Goal: Information Seeking & Learning: Learn about a topic

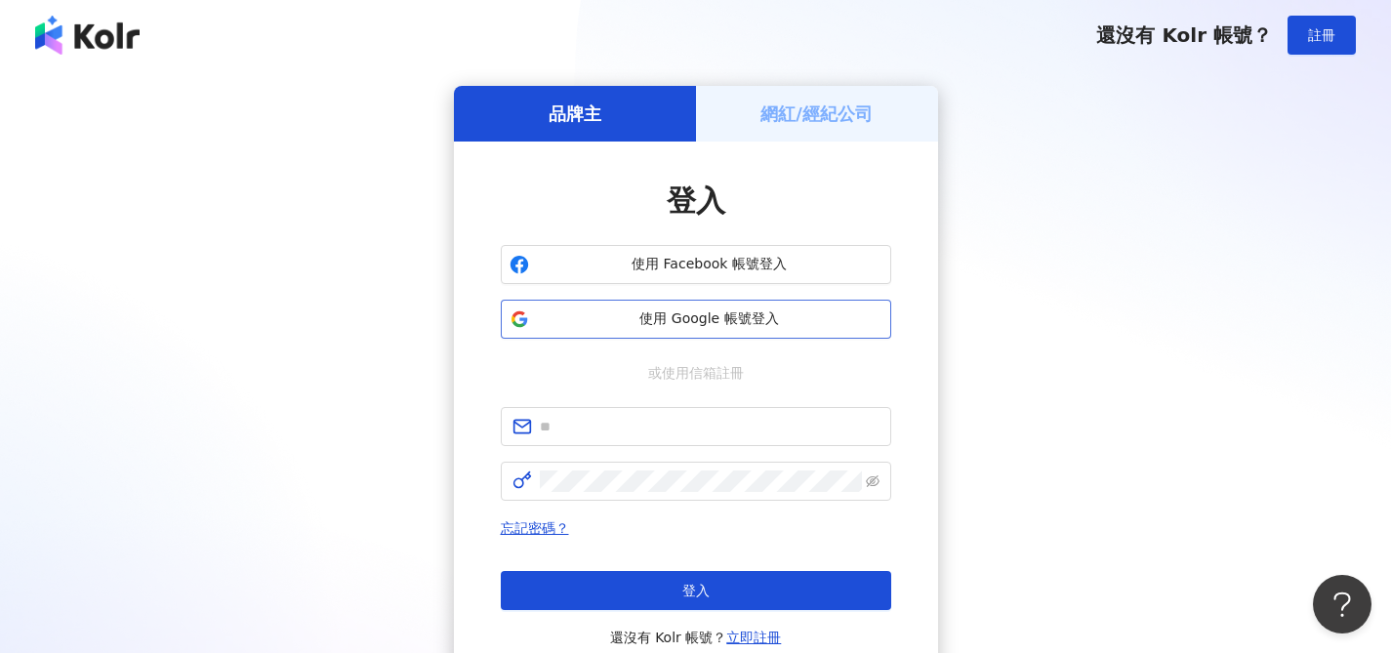
click at [759, 319] on span "使用 Google 帳號登入" at bounding box center [709, 319] width 345 height 20
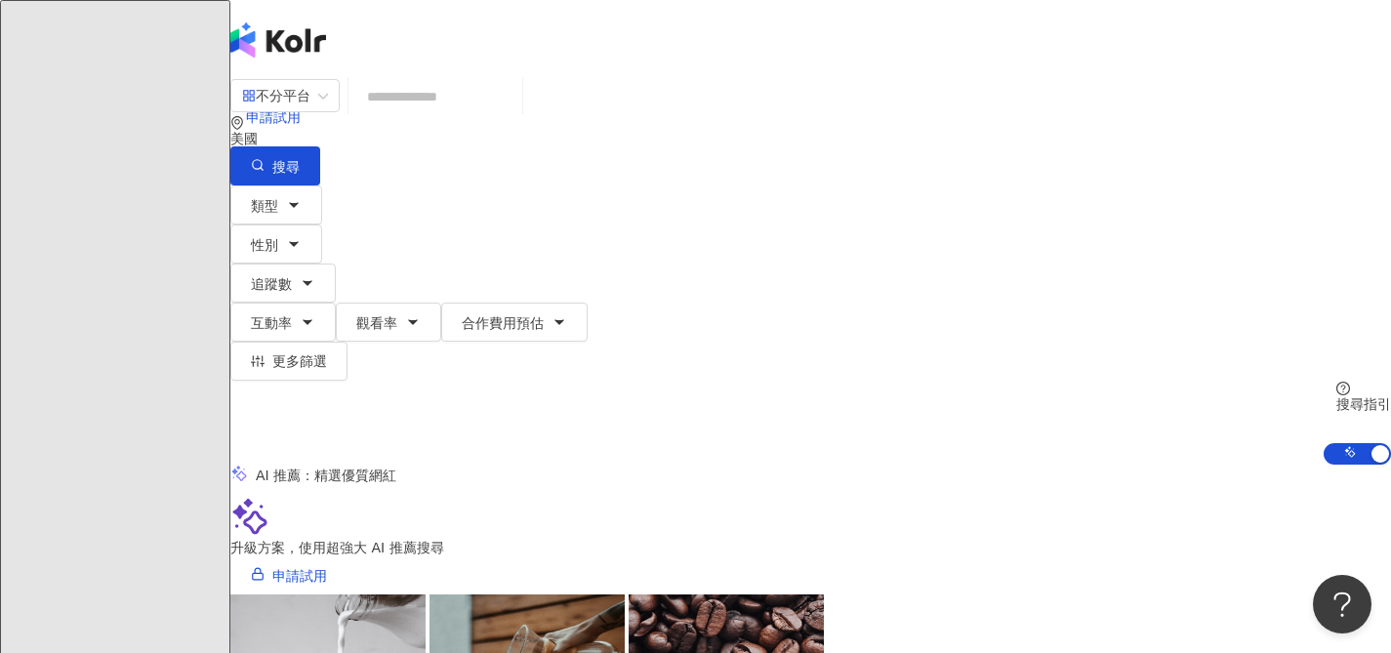
click at [514, 115] on input "search" at bounding box center [435, 96] width 158 height 37
type input "*"
type input "**********"
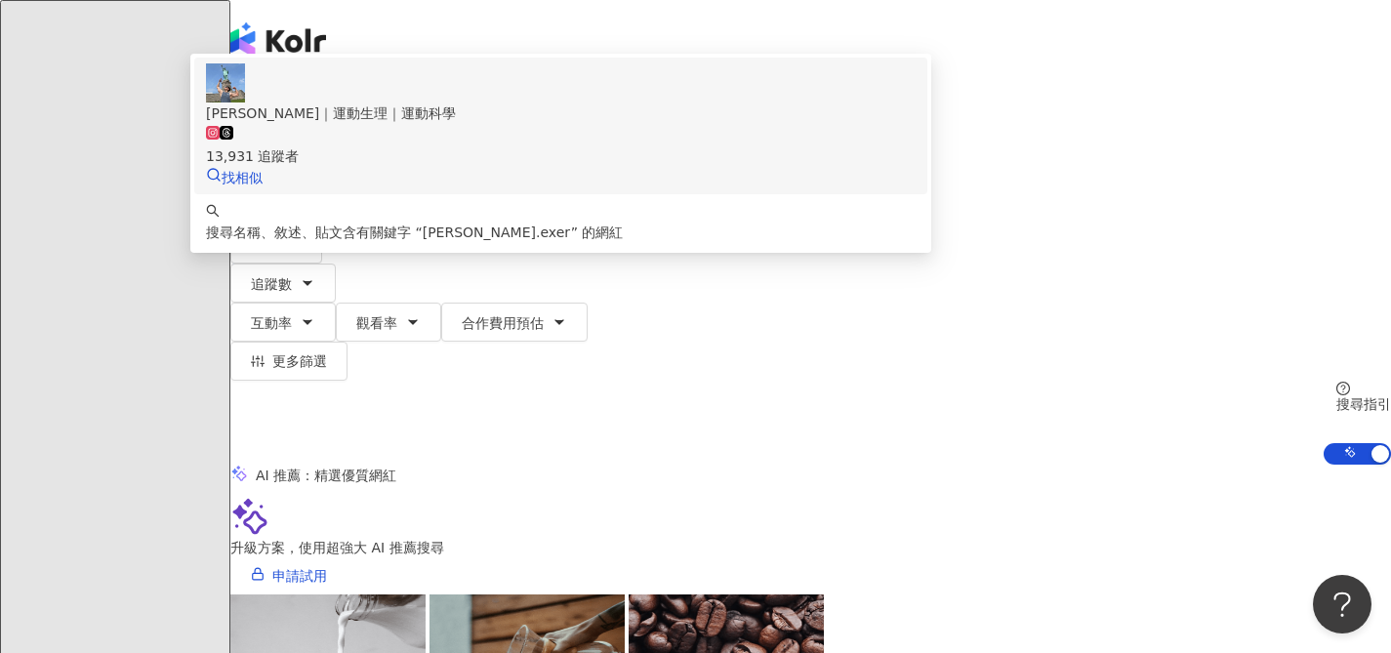
click at [606, 124] on div "[PERSON_NAME] [PERSON_NAME]｜運動生理｜運動科學" at bounding box center [560, 112] width 709 height 21
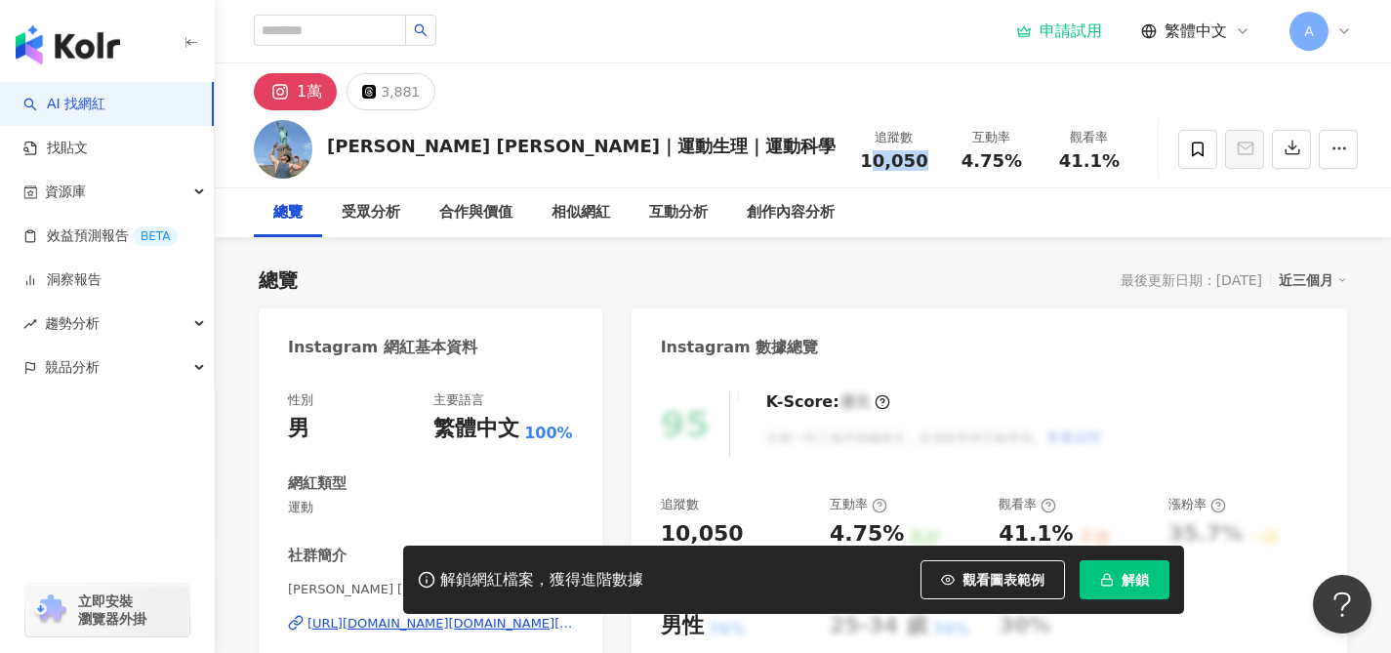
drag, startPoint x: 912, startPoint y: 163, endPoint x: 865, endPoint y: 163, distance: 47.8
click at [865, 163] on span "10,050" at bounding box center [893, 160] width 67 height 20
drag, startPoint x: 865, startPoint y: 163, endPoint x: 929, endPoint y: 162, distance: 64.4
click at [929, 162] on div "追蹤數 10,050" at bounding box center [894, 149] width 98 height 42
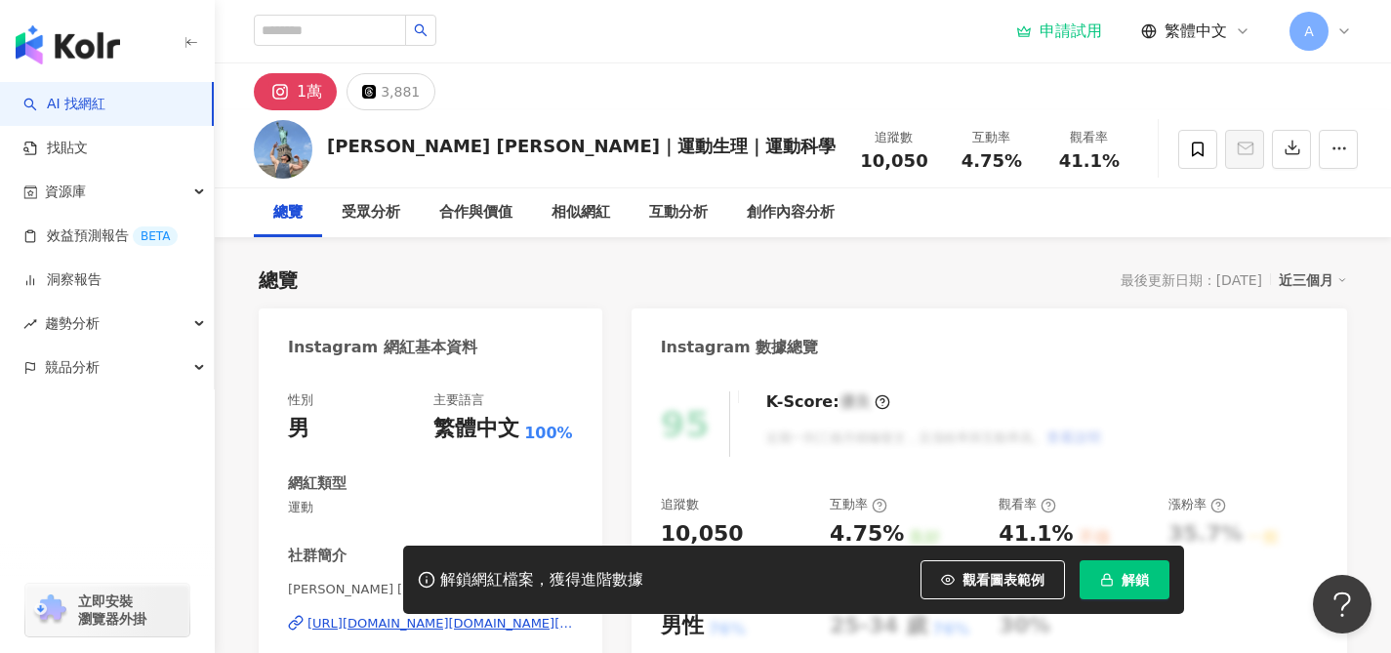
click at [929, 162] on div "追蹤數 10,050" at bounding box center [894, 149] width 98 height 42
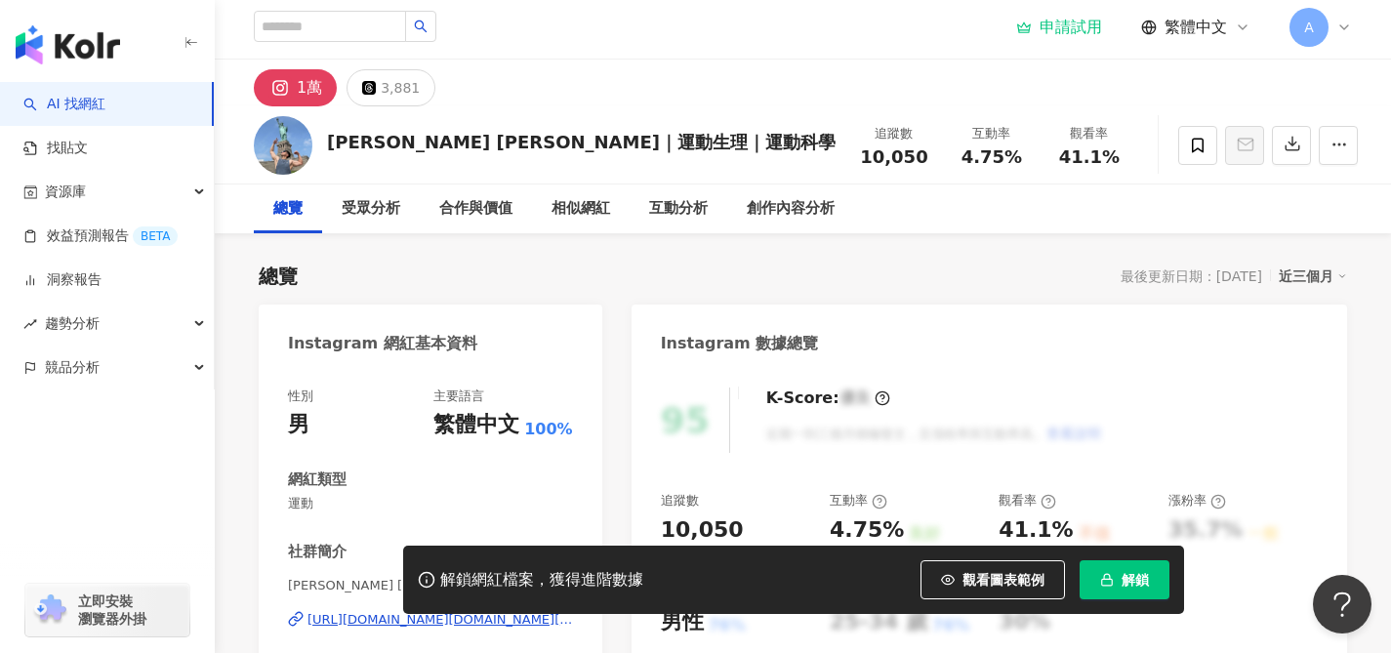
scroll to position [8, 0]
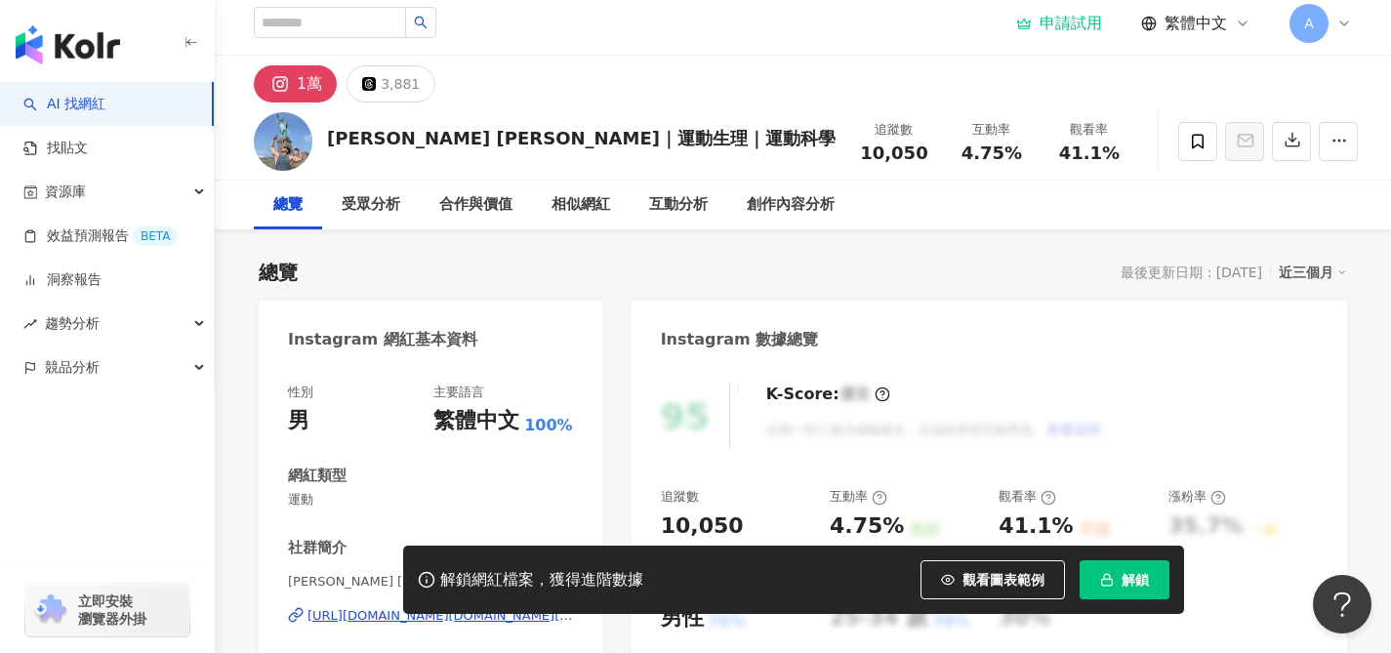
click at [490, 220] on div "合作與價值" at bounding box center [476, 205] width 112 height 49
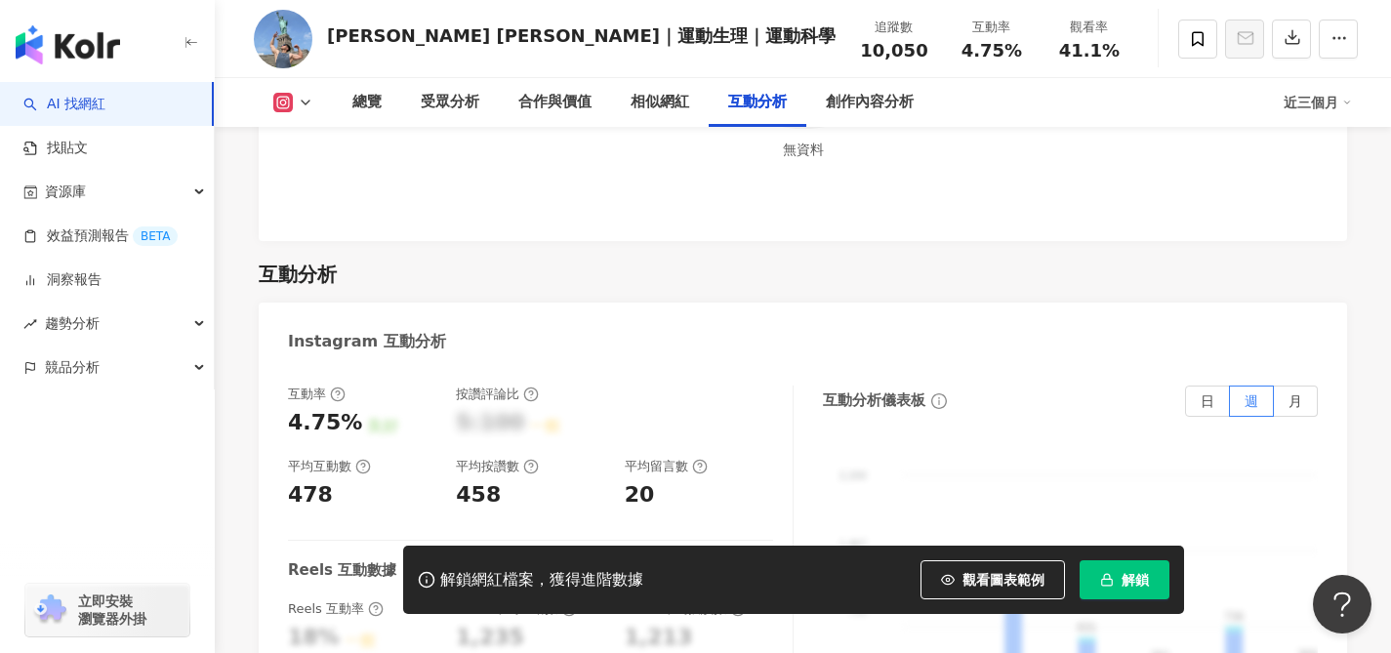
scroll to position [3758, 0]
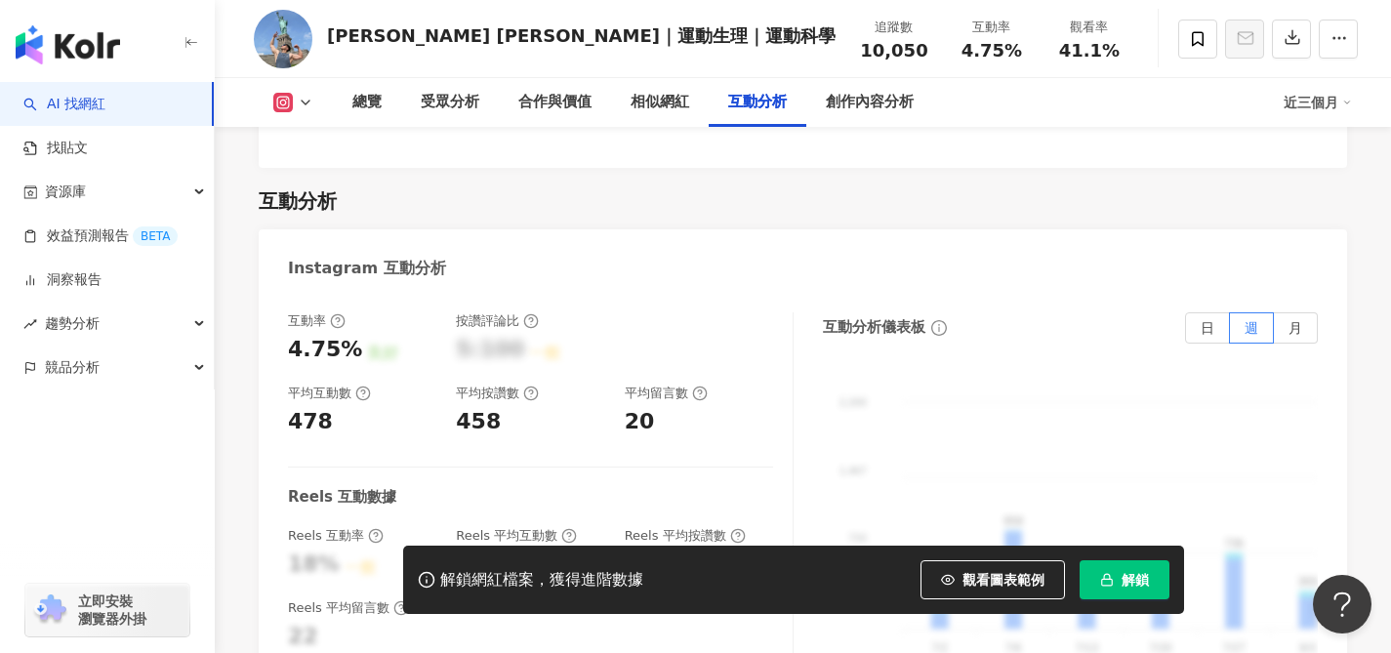
click at [367, 343] on div "良好" at bounding box center [382, 353] width 31 height 21
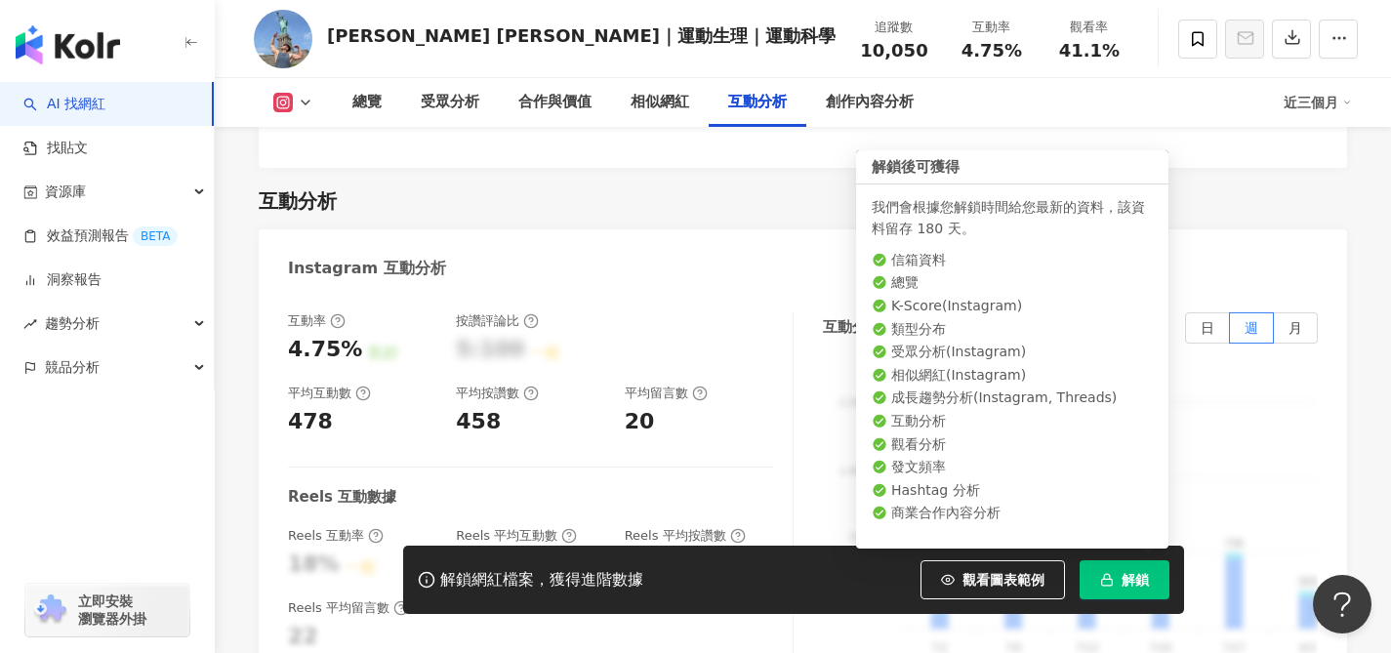
click at [1158, 576] on button "解鎖" at bounding box center [1124, 579] width 90 height 39
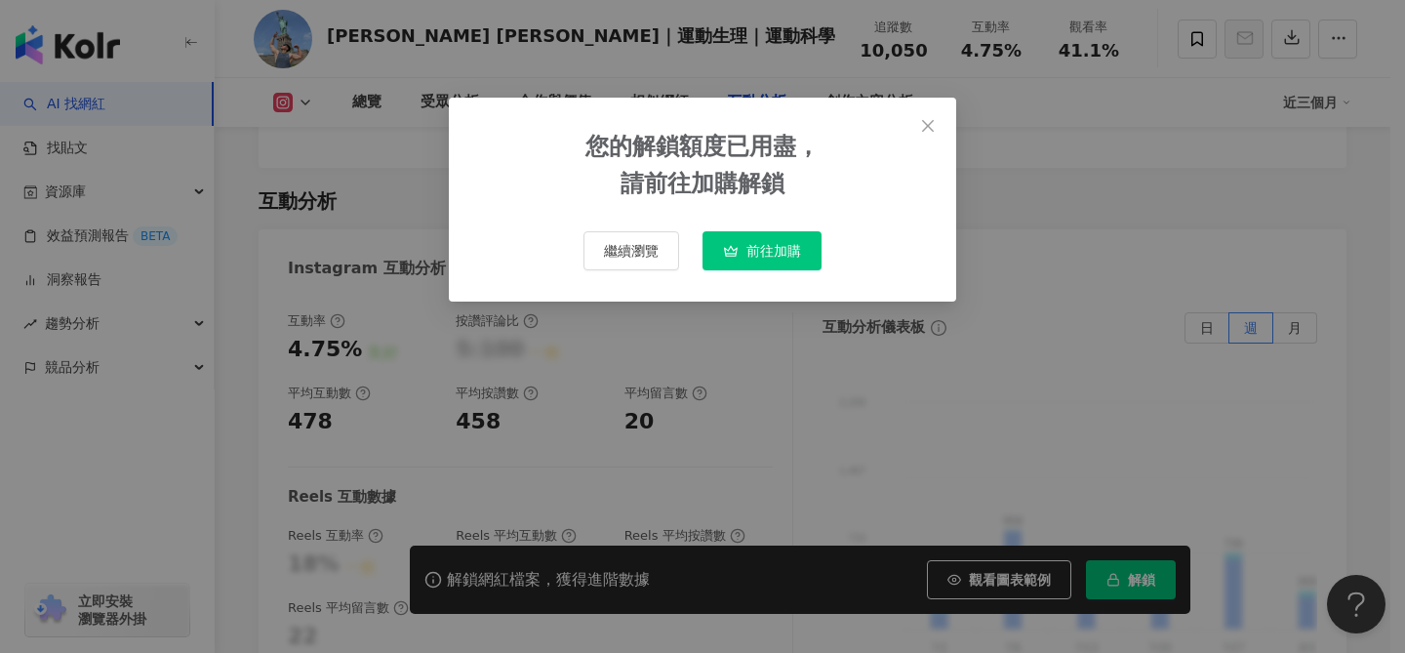
click at [710, 257] on button "前往加購" at bounding box center [762, 250] width 119 height 39
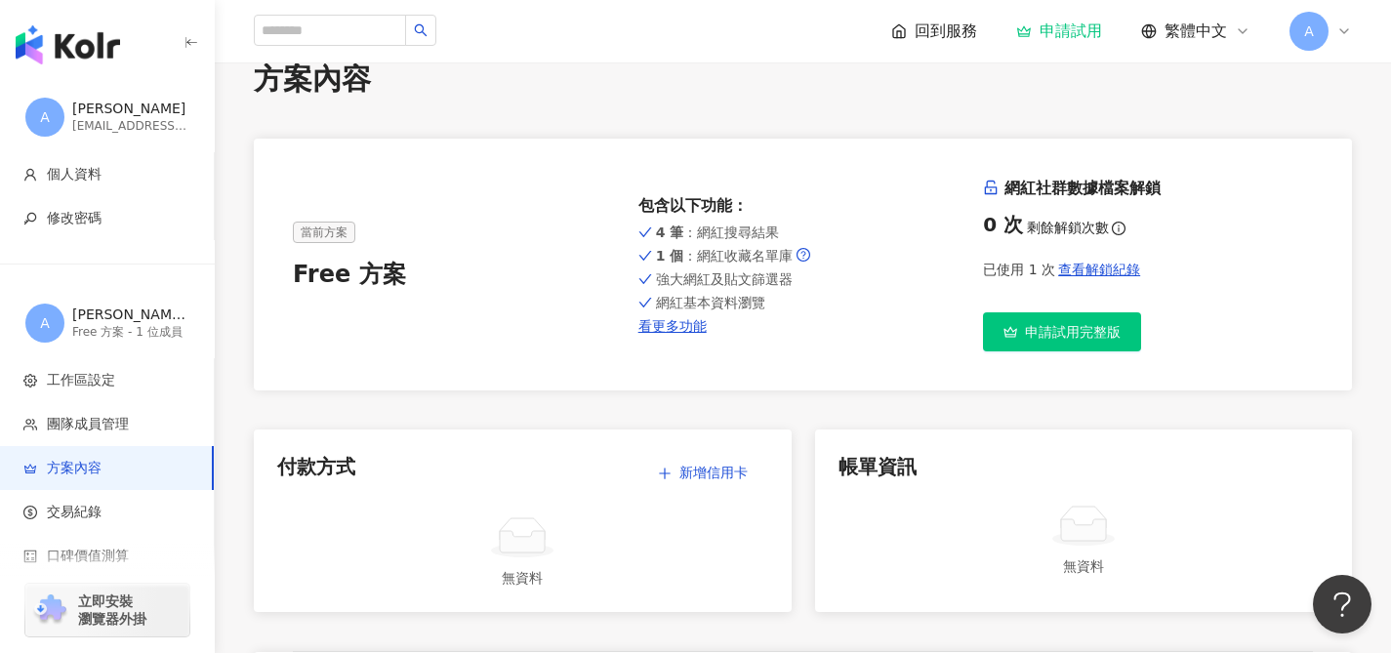
scroll to position [76, 0]
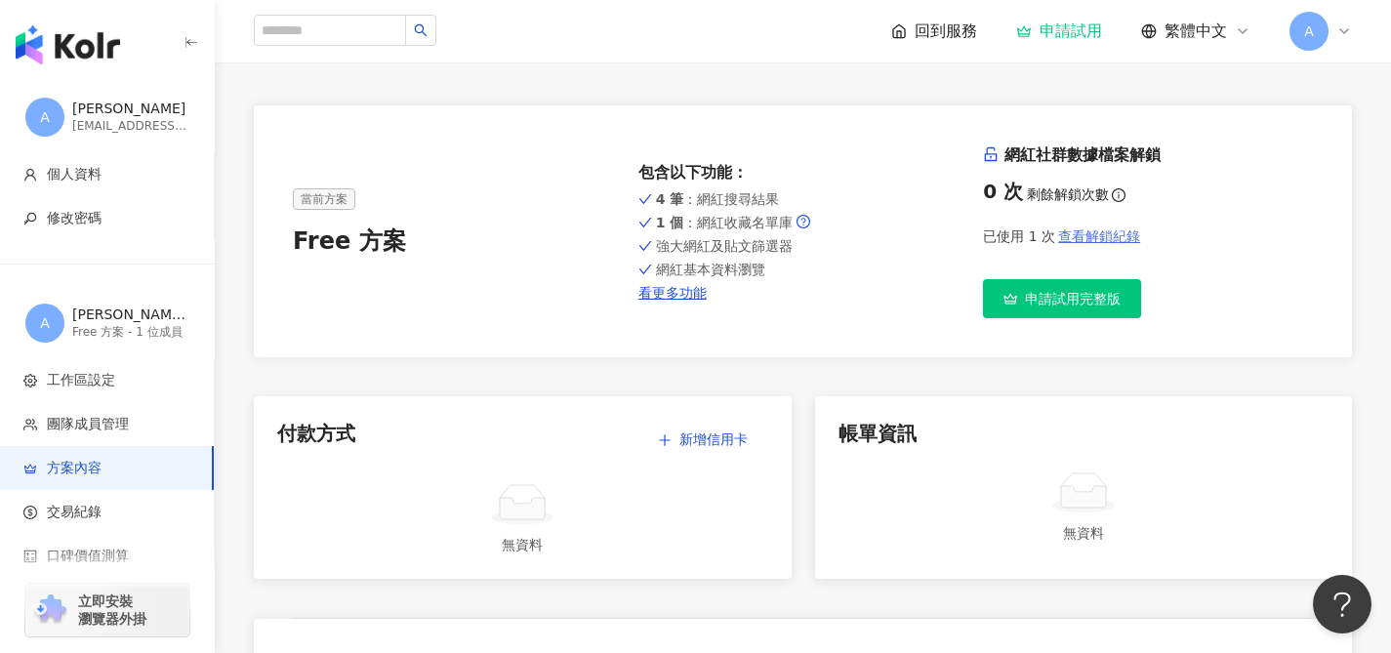
click at [1072, 241] on span "查看解鎖紀錄" at bounding box center [1099, 236] width 82 height 16
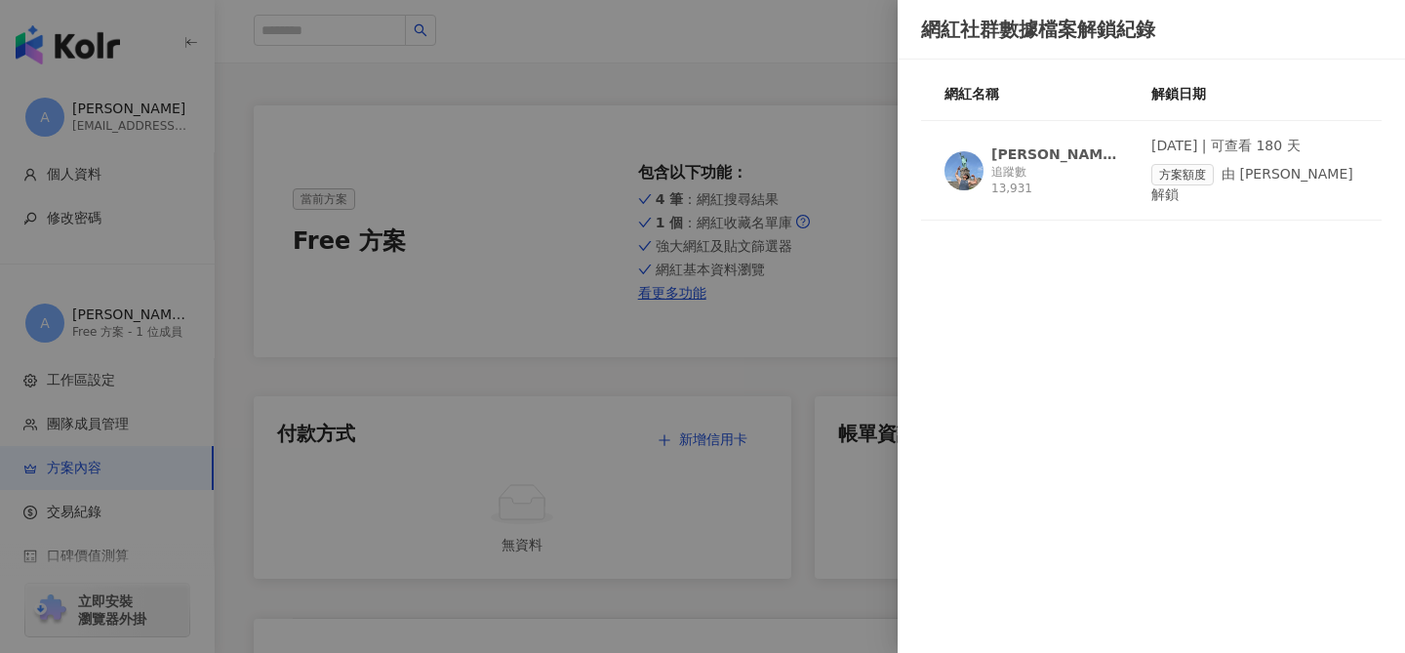
click at [816, 302] on div at bounding box center [702, 326] width 1405 height 653
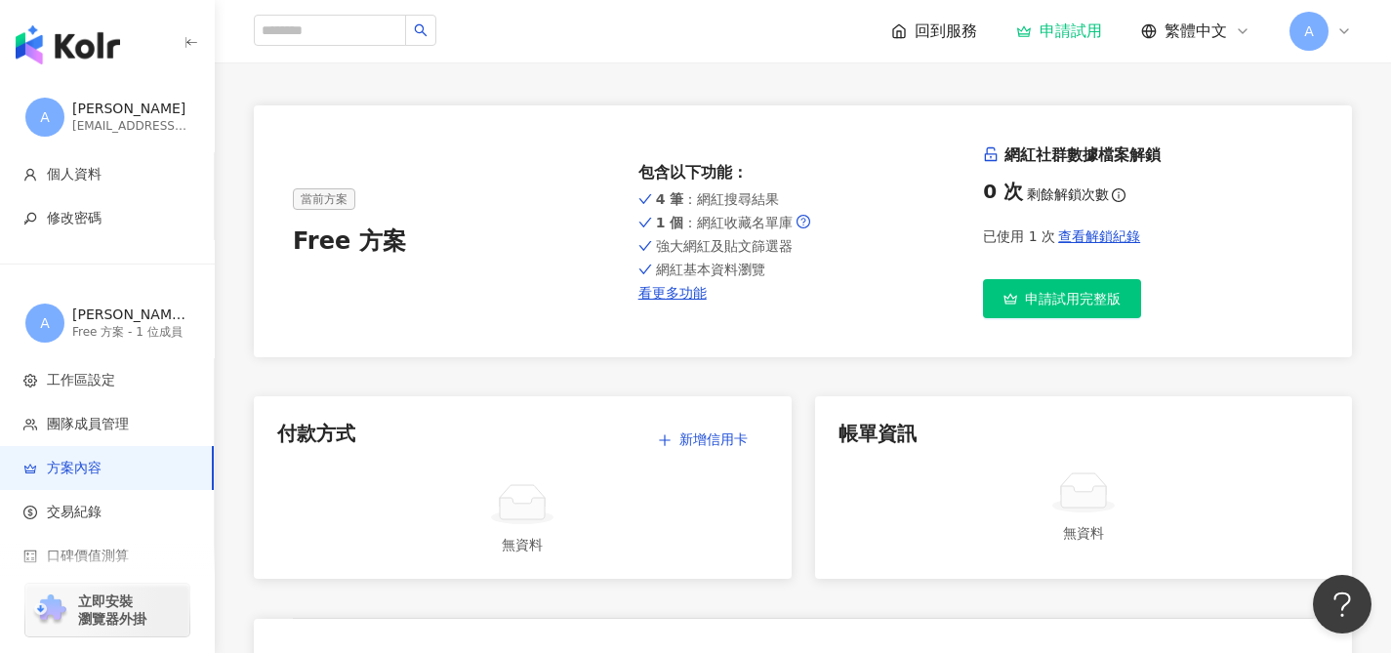
click at [1078, 291] on span "申請試用完整版" at bounding box center [1073, 299] width 96 height 16
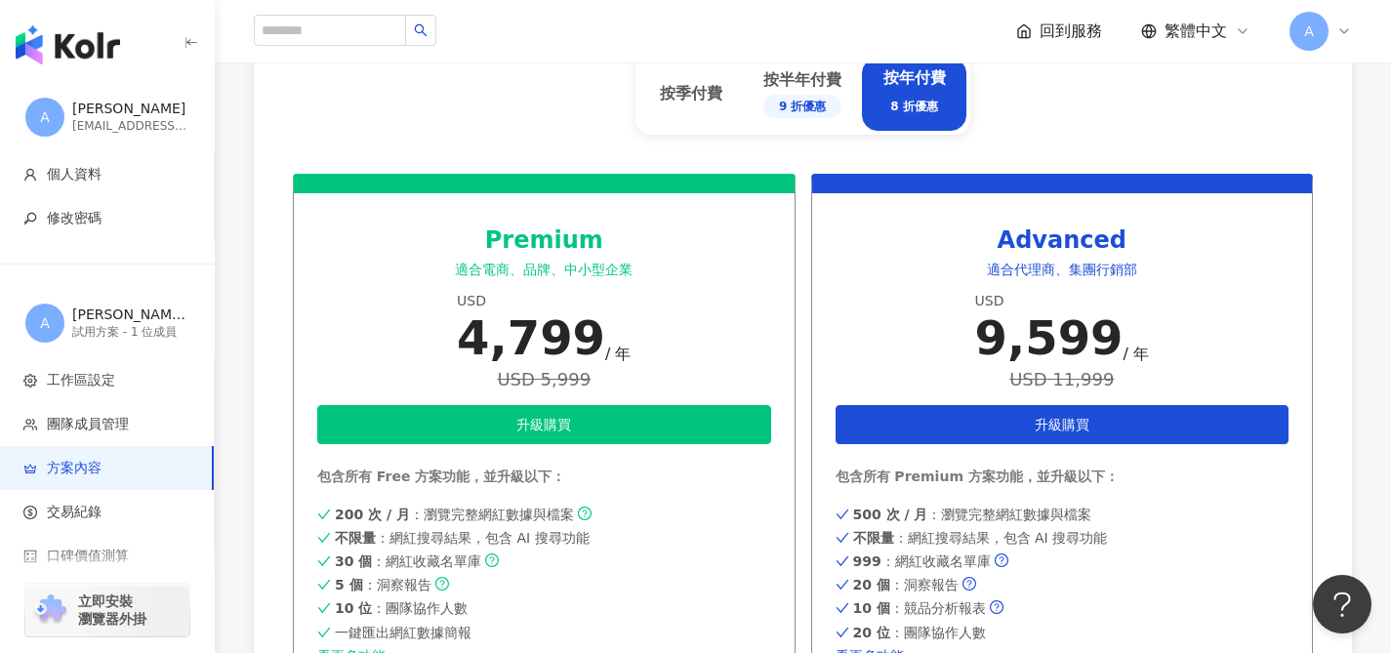
scroll to position [22, 0]
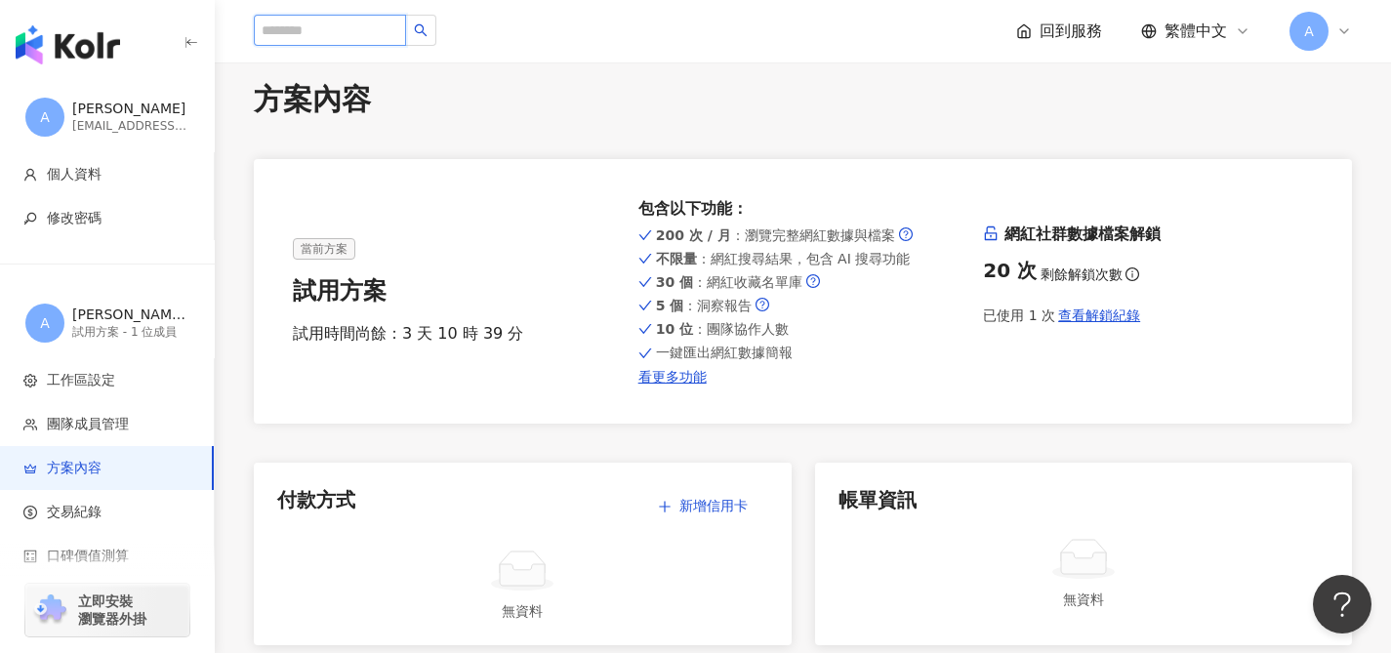
click at [318, 31] on input "search" at bounding box center [330, 30] width 152 height 31
click at [97, 50] on img "button" at bounding box center [68, 44] width 104 height 39
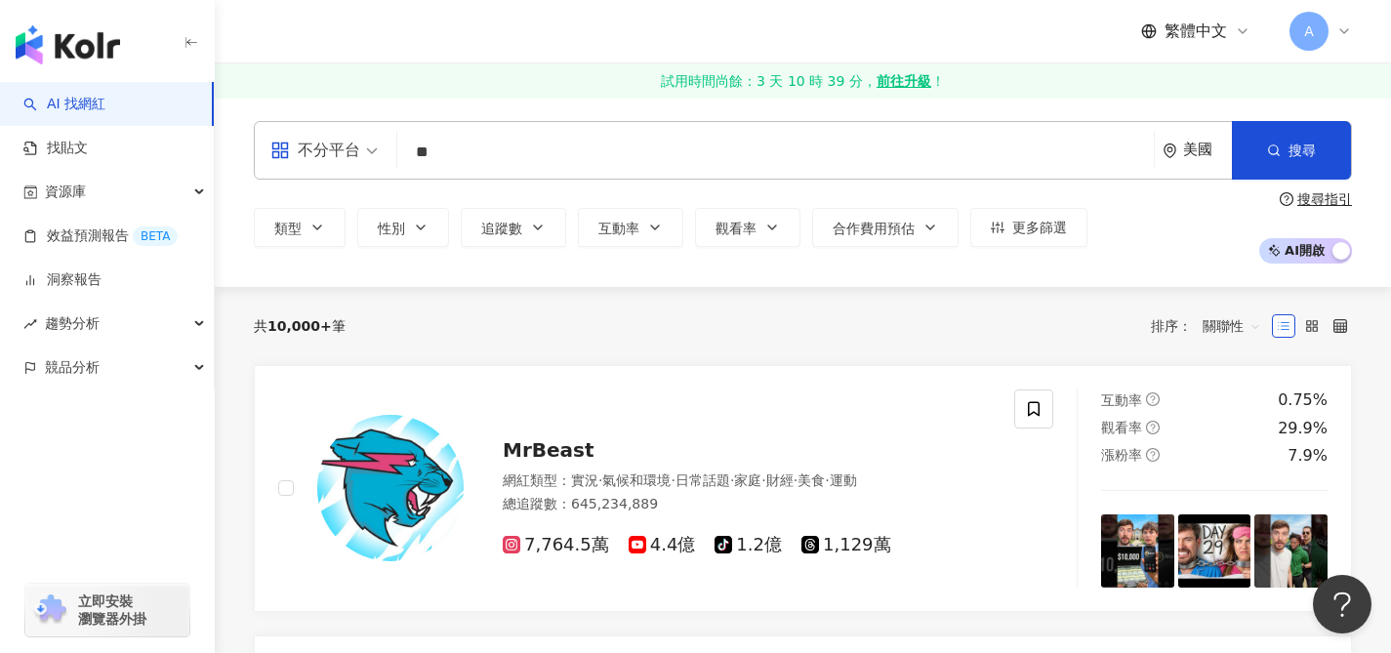
type input "*"
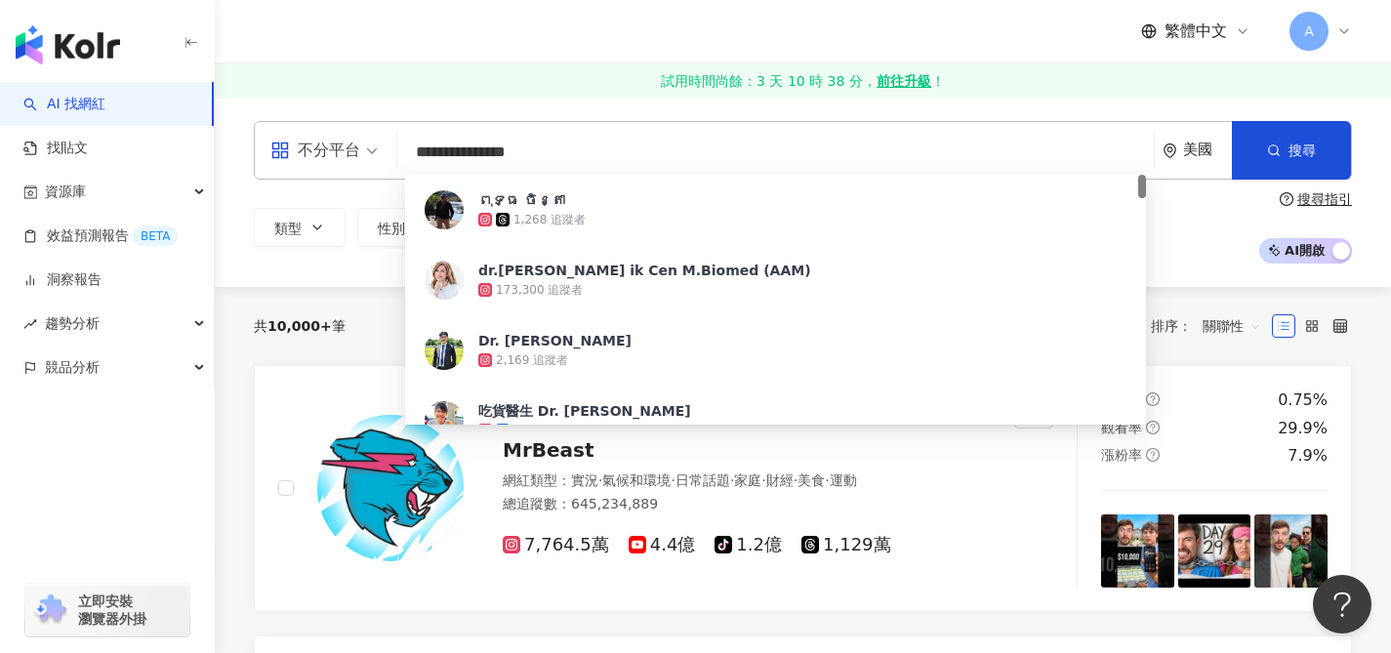
type input "**********"
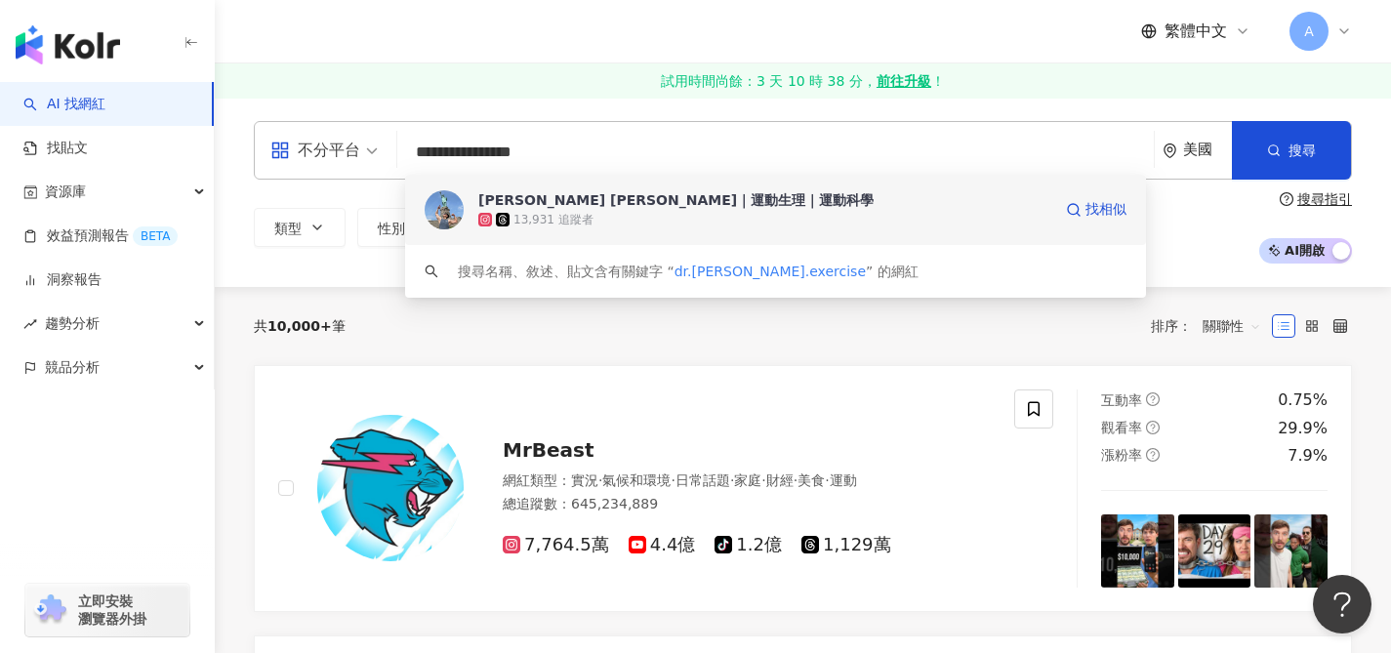
click at [654, 208] on div "[PERSON_NAME] [PERSON_NAME]｜運動生理｜運動科學" at bounding box center [675, 200] width 395 height 20
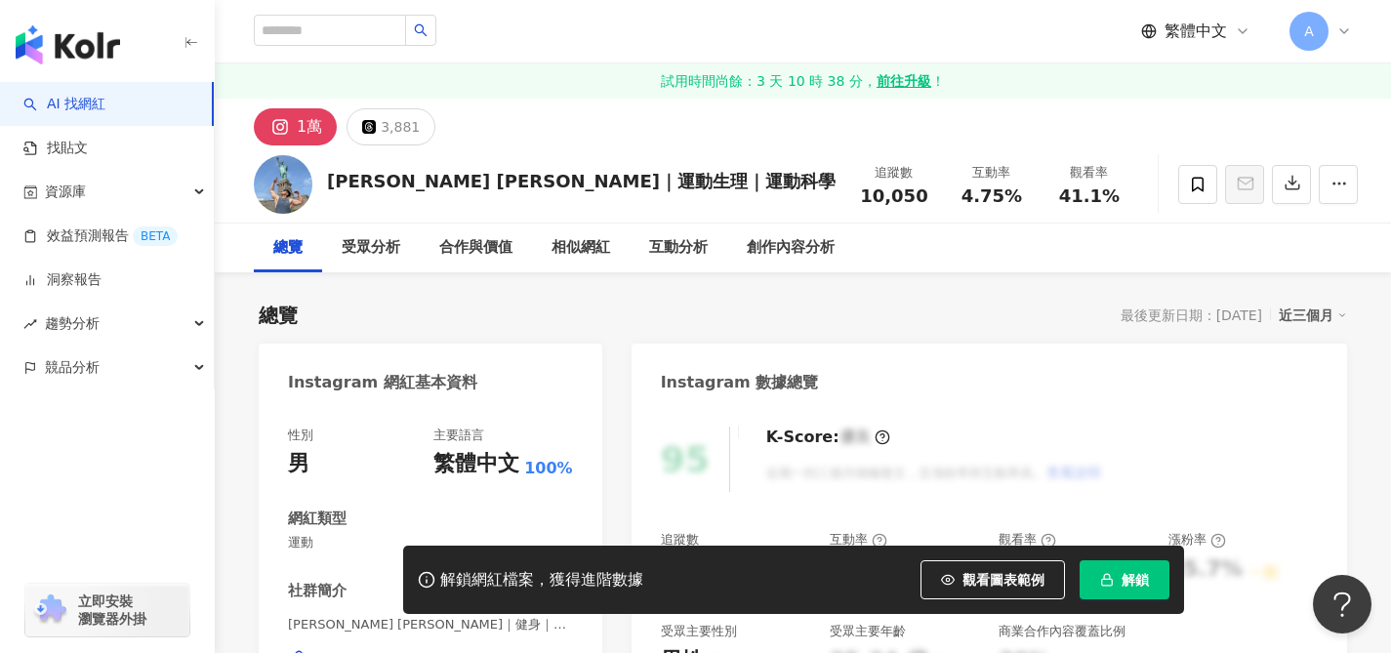
click at [1117, 576] on button "解鎖" at bounding box center [1124, 579] width 90 height 39
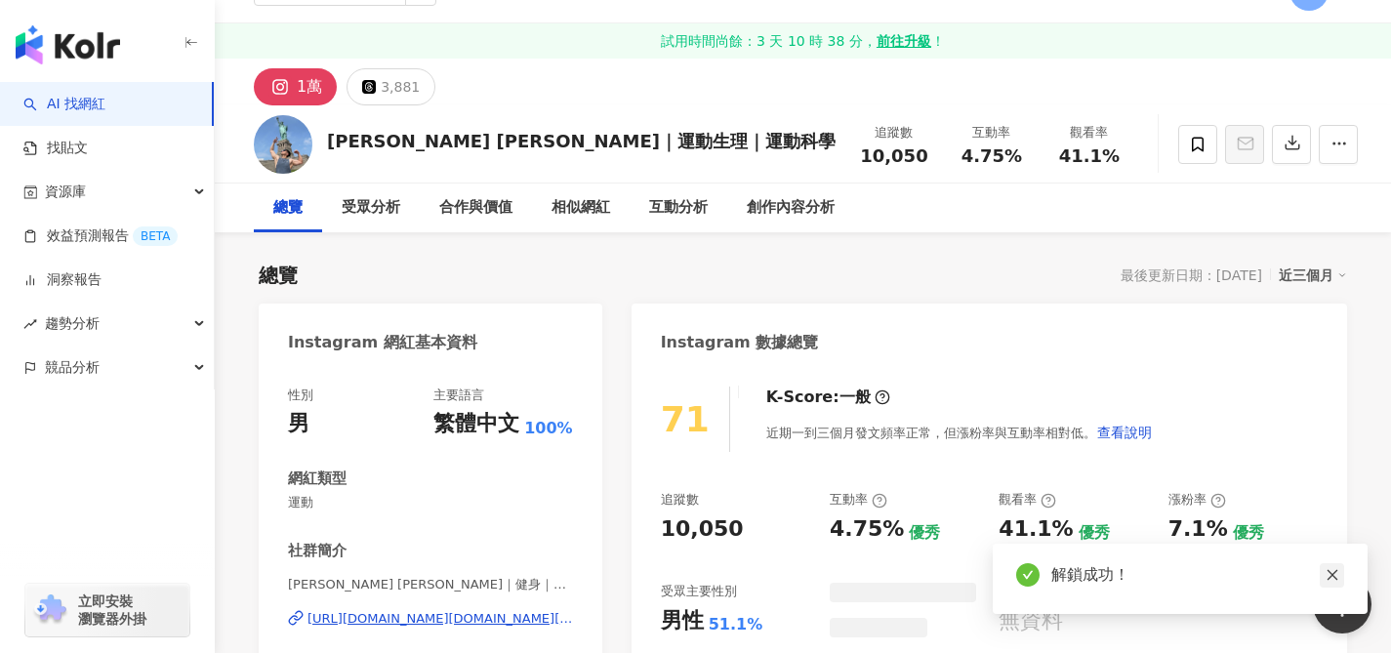
click at [1339, 581] on link at bounding box center [1331, 575] width 24 height 24
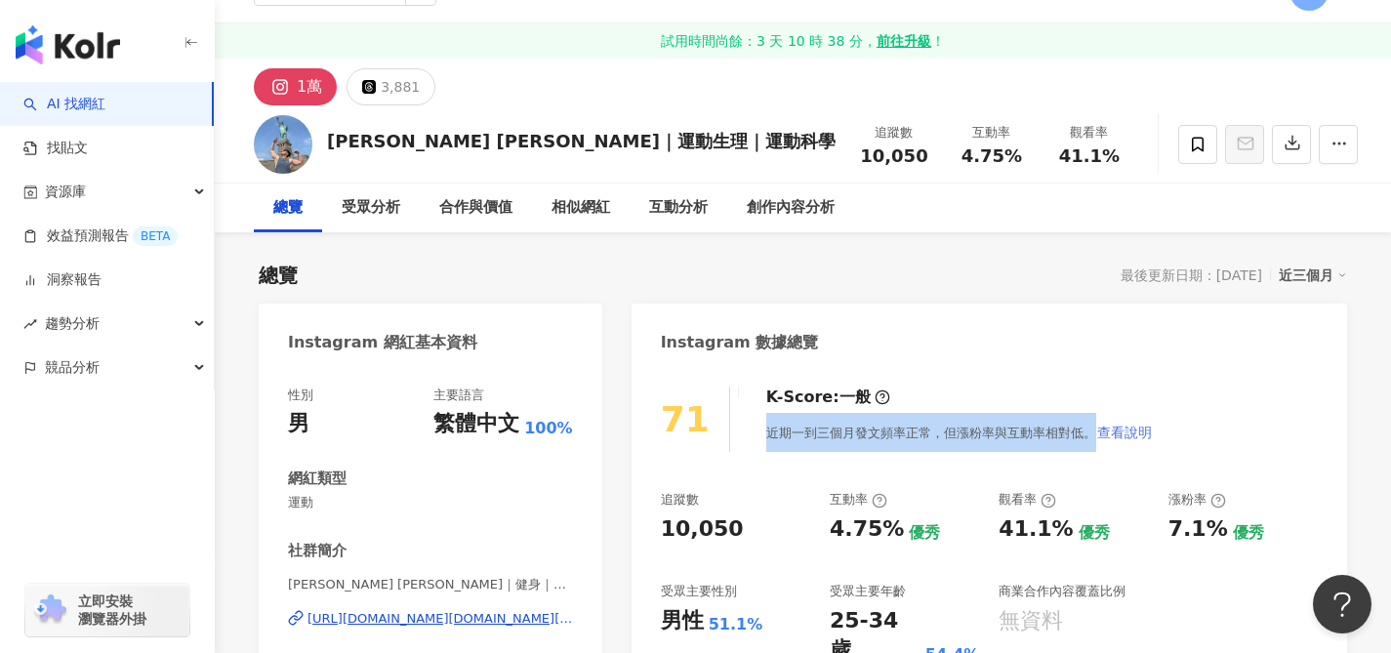
drag, startPoint x: 749, startPoint y: 432, endPoint x: 1088, endPoint y: 441, distance: 338.7
click at [1088, 441] on div "K-Score : 一般 近期一到三個月發文頻率正常，但漲粉率與互動率相對低。 查看說明" at bounding box center [949, 418] width 406 height 65
click at [1063, 444] on div "近期一到三個月發文頻率正常，但漲粉率與互動率相對低。 查看說明" at bounding box center [959, 432] width 386 height 39
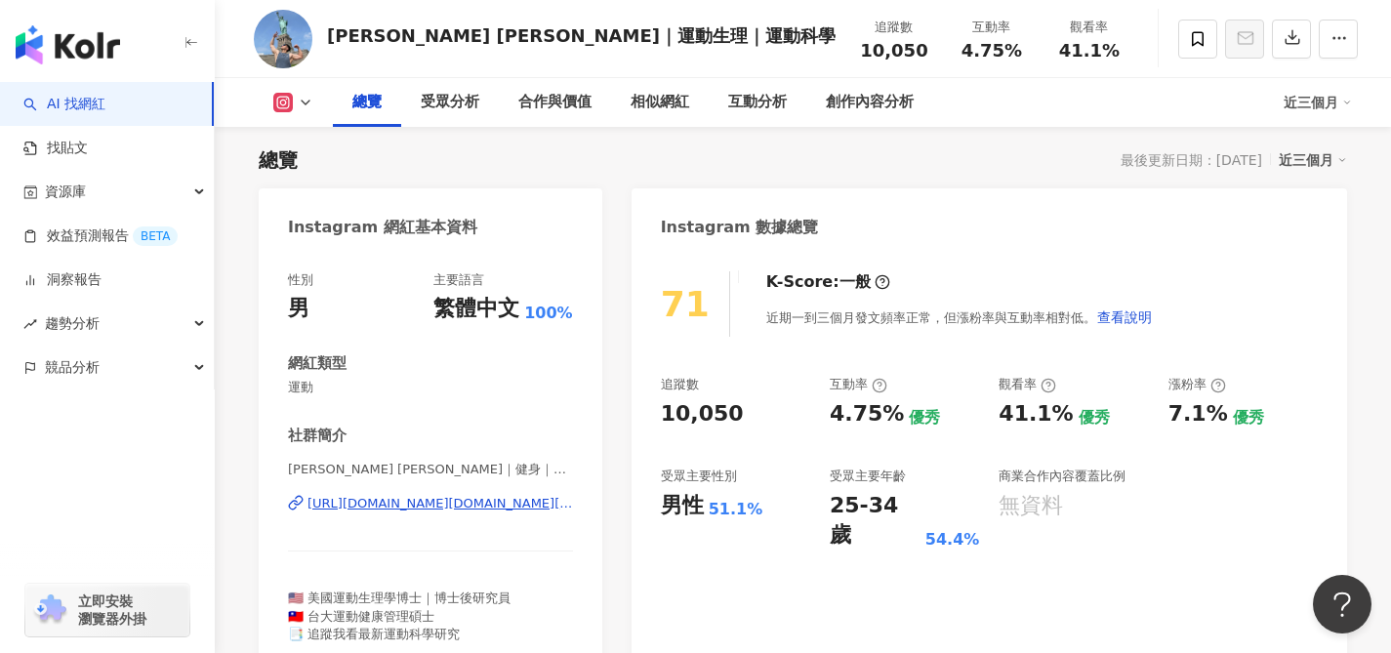
scroll to position [126, 0]
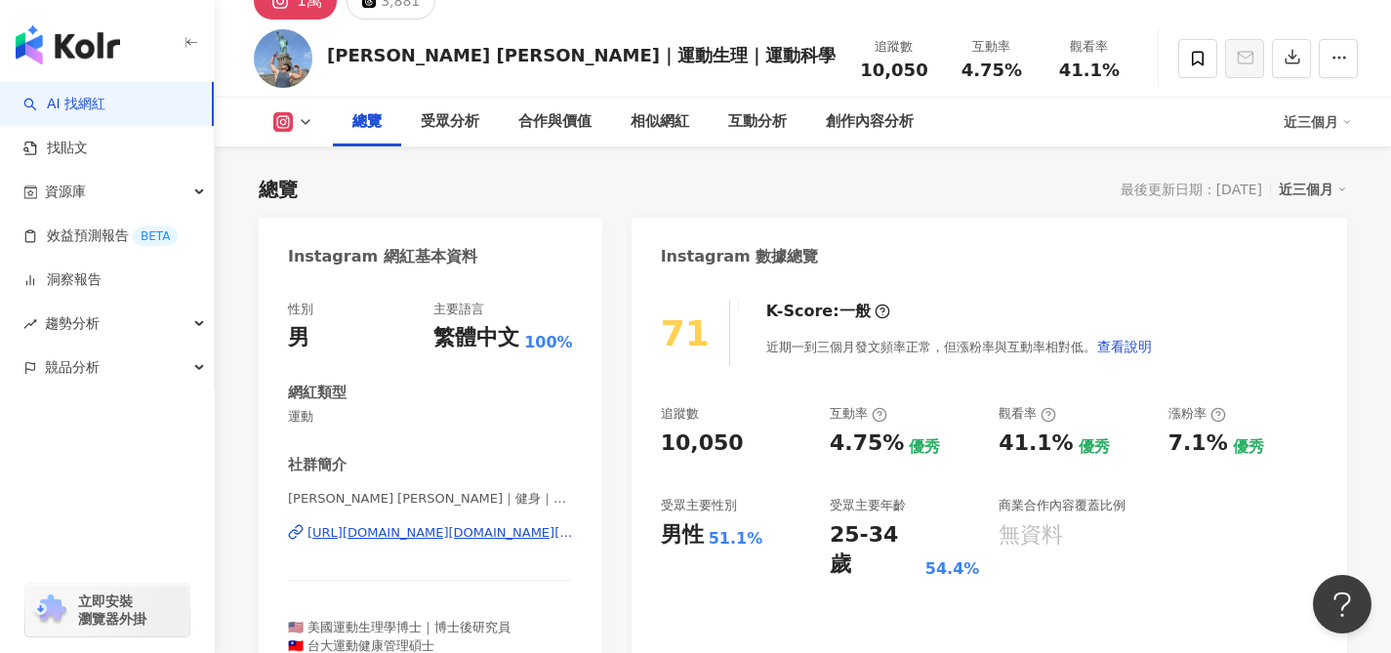
drag, startPoint x: 1090, startPoint y: 340, endPoint x: 1071, endPoint y: 301, distance: 43.2
click at [1071, 301] on div "K-Score : 一般 近期一到三個月發文頻率正常，但漲粉率與互動率相對低。 查看說明" at bounding box center [949, 333] width 406 height 65
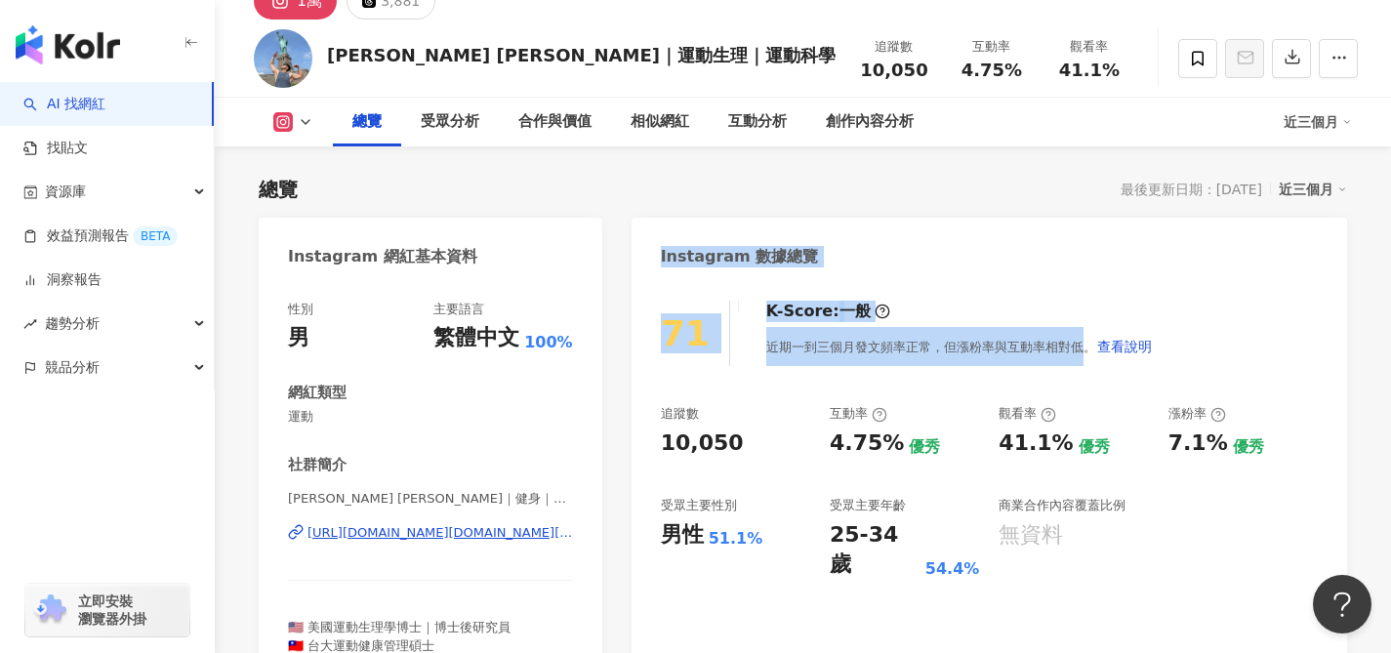
drag, startPoint x: 1072, startPoint y: 330, endPoint x: 658, endPoint y: 260, distance: 420.6
click at [658, 260] on div "Instagram 數據總覽 71 K-Score : 一般 近期一到三個月發文頻率正常，但漲粉率與互動率相對低。 查看說明 追蹤數 10,050 互動率 4…" at bounding box center [988, 460] width 715 height 484
click at [658, 260] on div "Instagram 數據總覽" at bounding box center [988, 249] width 715 height 63
drag, startPoint x: 657, startPoint y: 258, endPoint x: 1186, endPoint y: 352, distance: 537.3
click at [1186, 352] on div "Instagram 數據總覽 71 K-Score : 一般 近期一到三個月發文頻率正常，但漲粉率與互動率相對低。 查看說明 追蹤數 10,050 互動率 4…" at bounding box center [988, 460] width 715 height 484
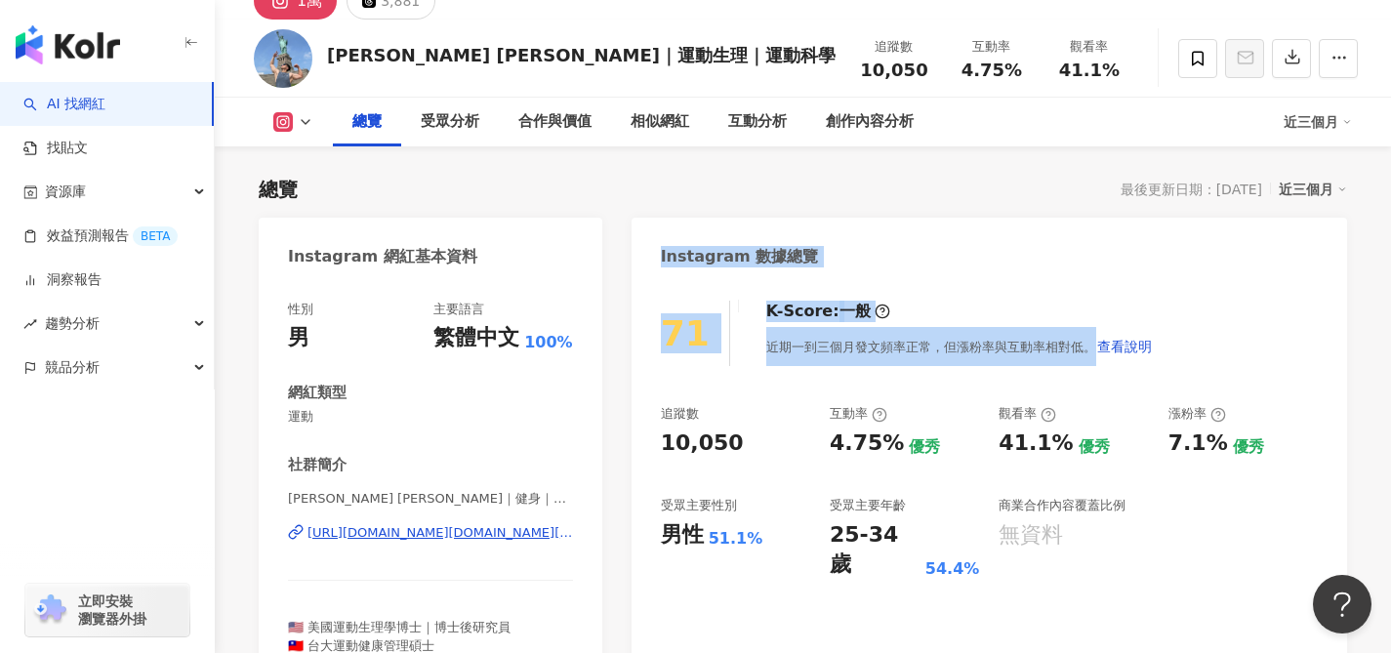
click at [1186, 352] on div "71 K-Score : 一般 近期一到三個月發文頻率正常，但漲粉率與互動率相對低。 查看說明" at bounding box center [989, 333] width 657 height 65
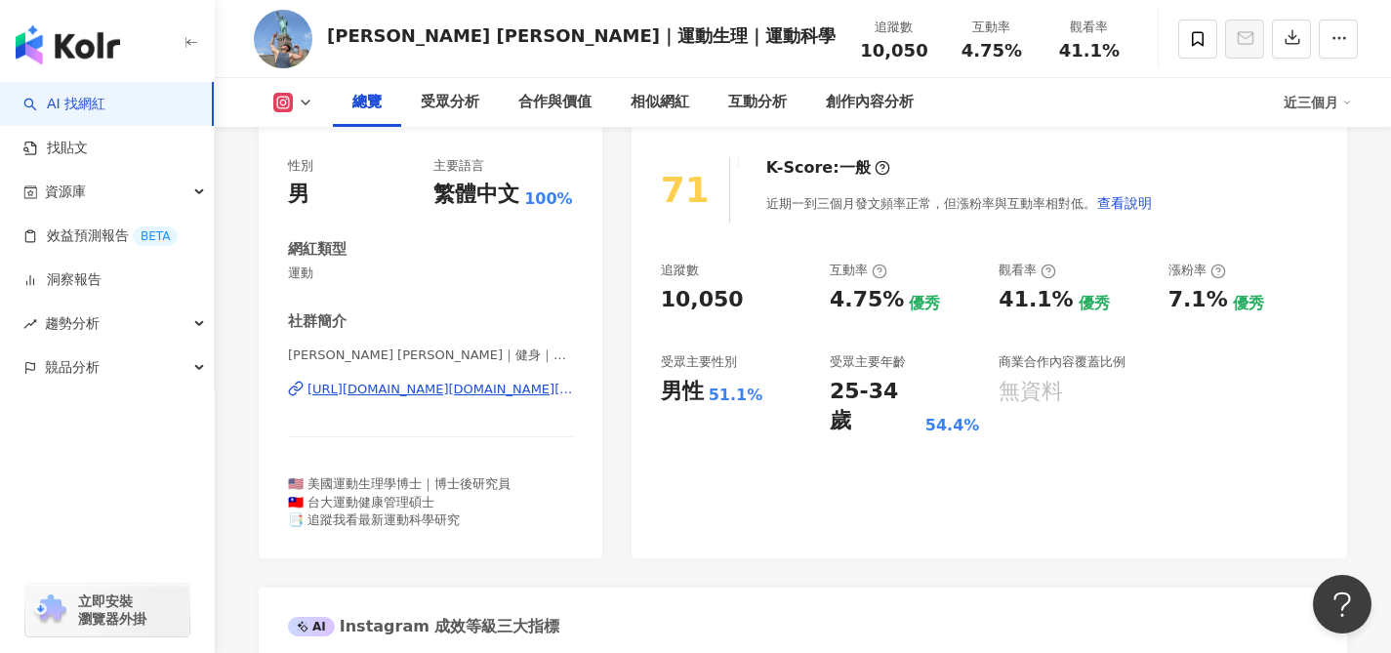
scroll to position [432, 0]
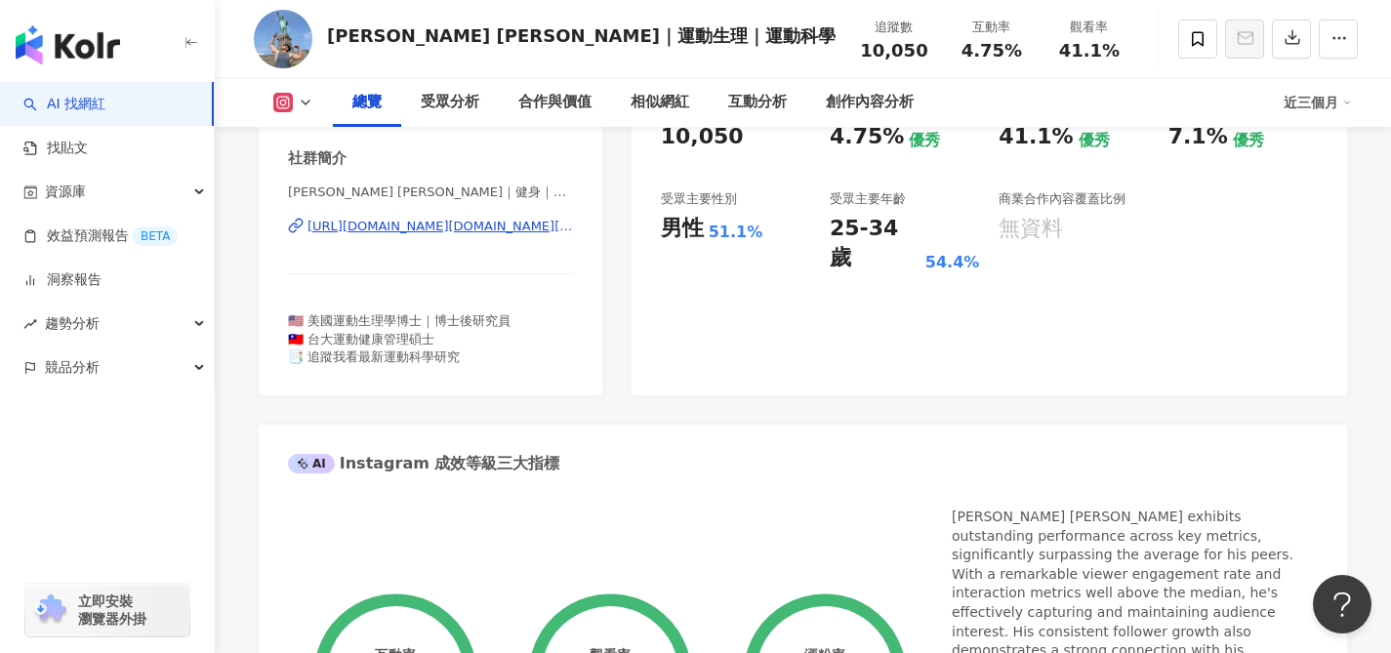
click at [1016, 232] on div "無資料" at bounding box center [1030, 229] width 64 height 30
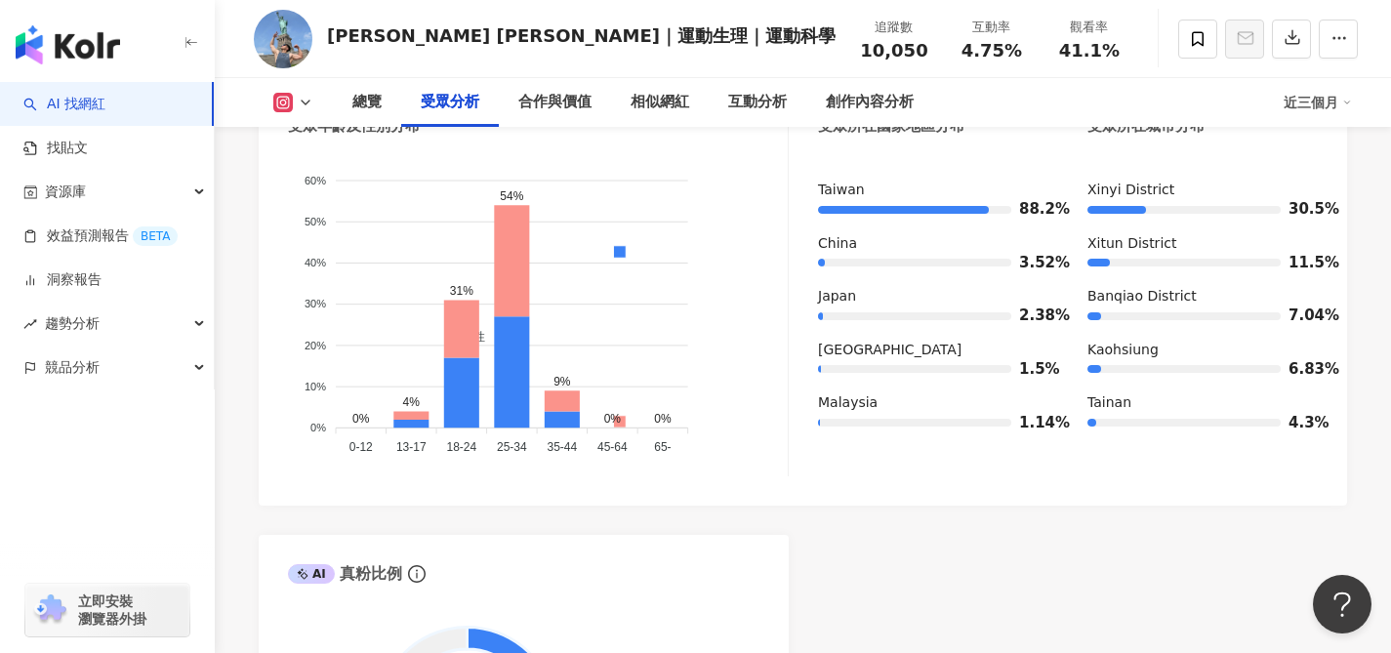
scroll to position [2408, 0]
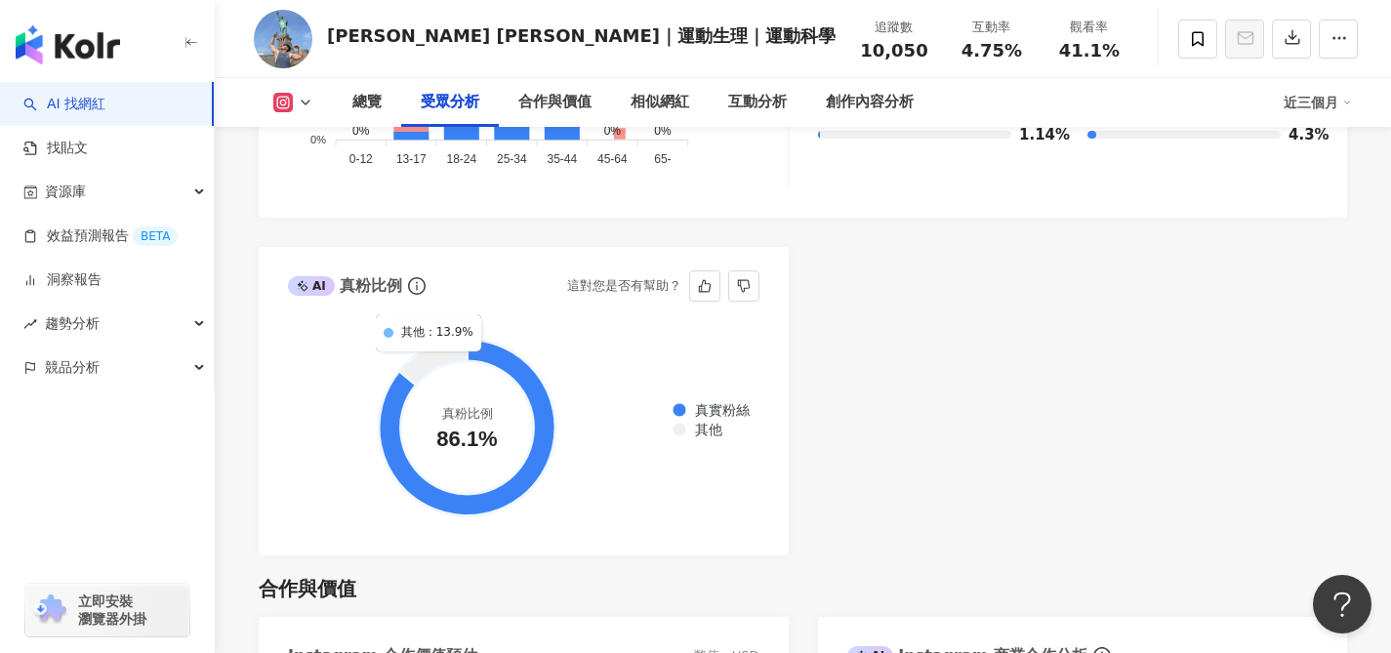
click at [425, 339] on icon at bounding box center [432, 362] width 67 height 46
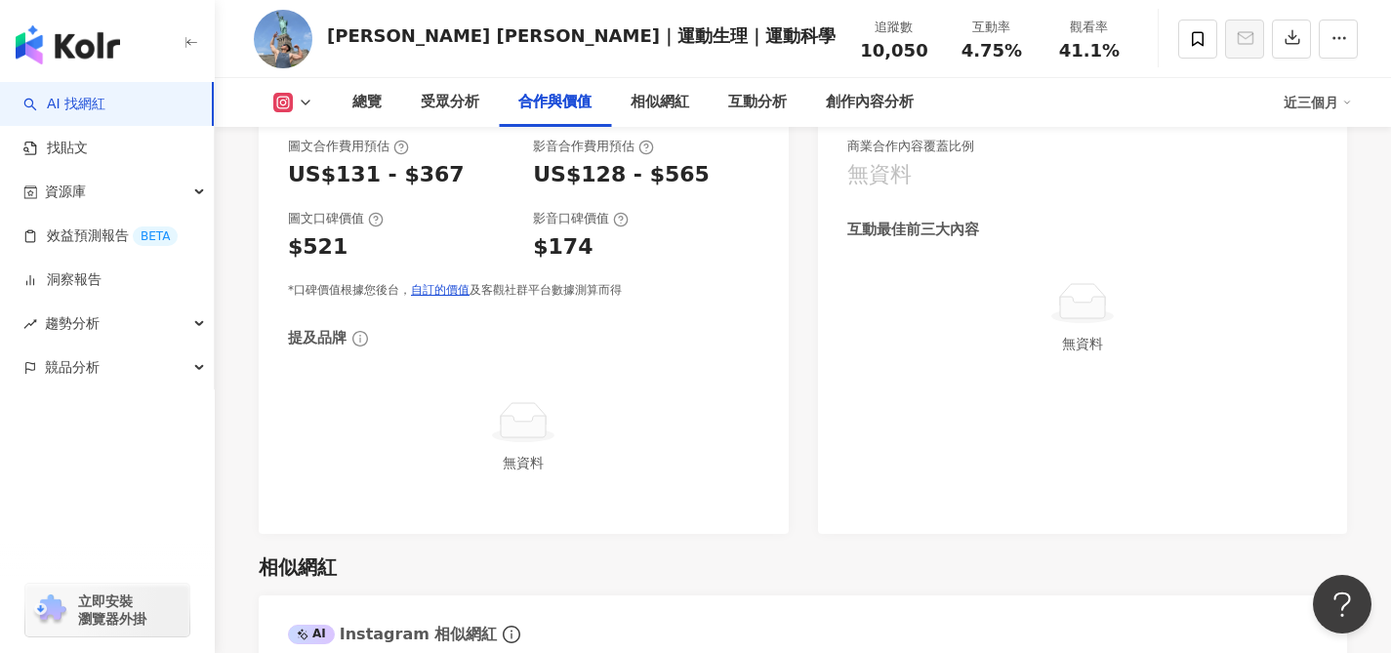
scroll to position [3304, 0]
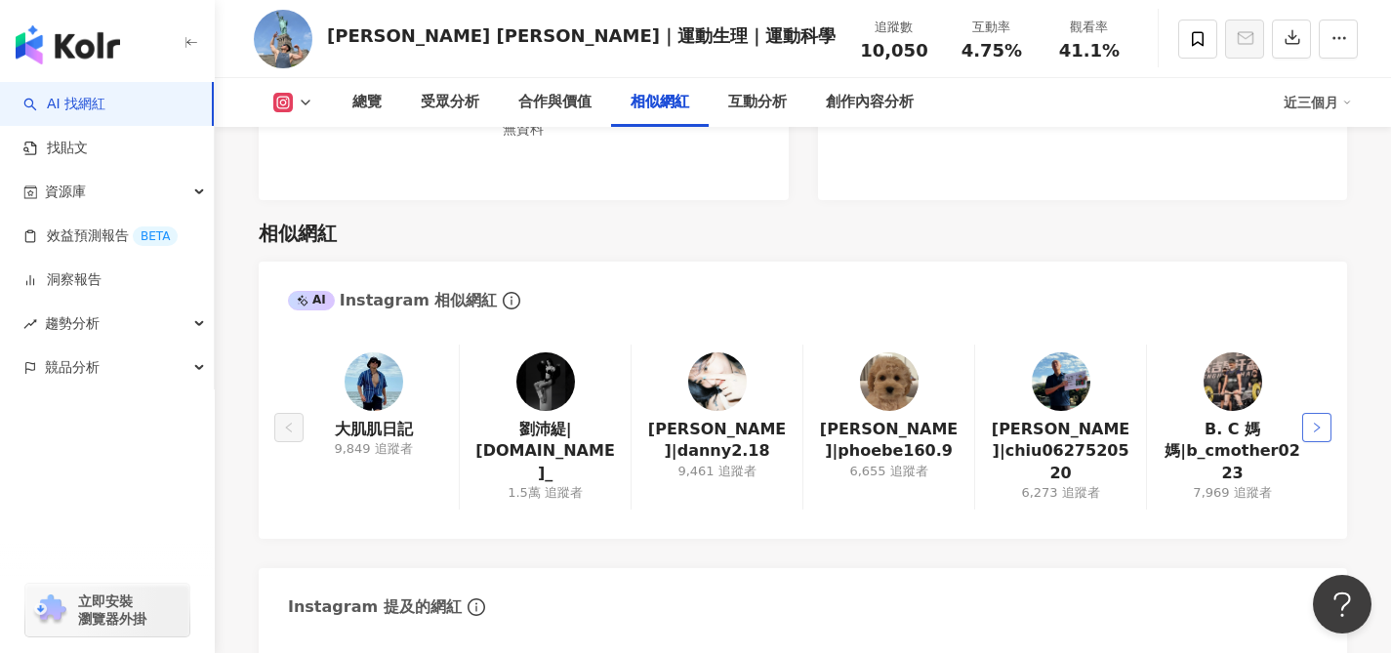
click at [1321, 422] on icon "right" at bounding box center [1317, 428] width 12 height 12
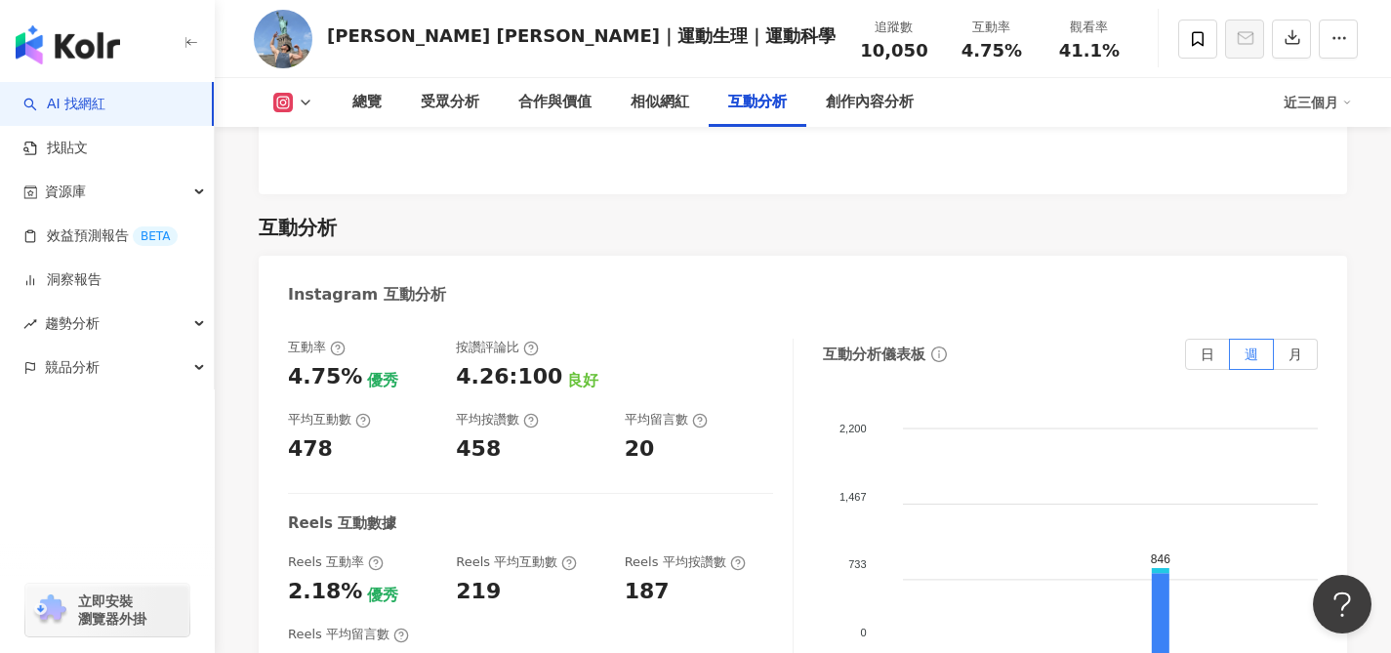
scroll to position [3923, 0]
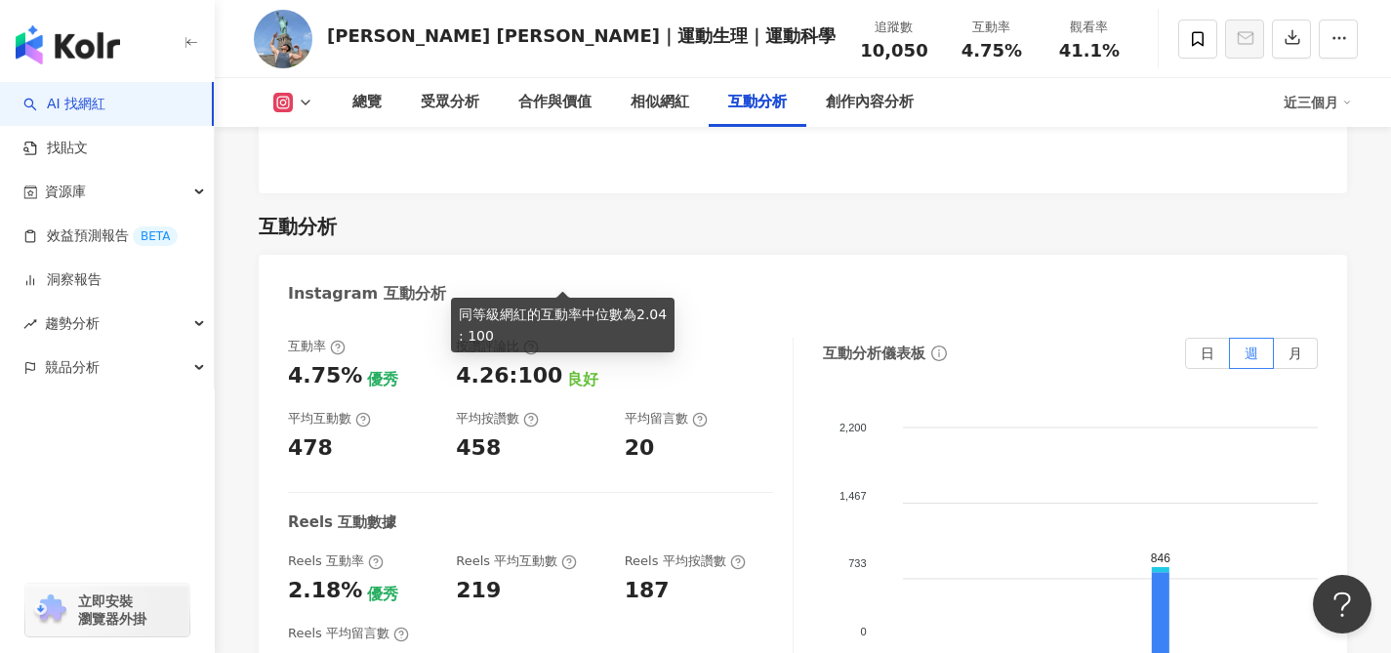
click at [567, 369] on div "良好" at bounding box center [582, 379] width 31 height 21
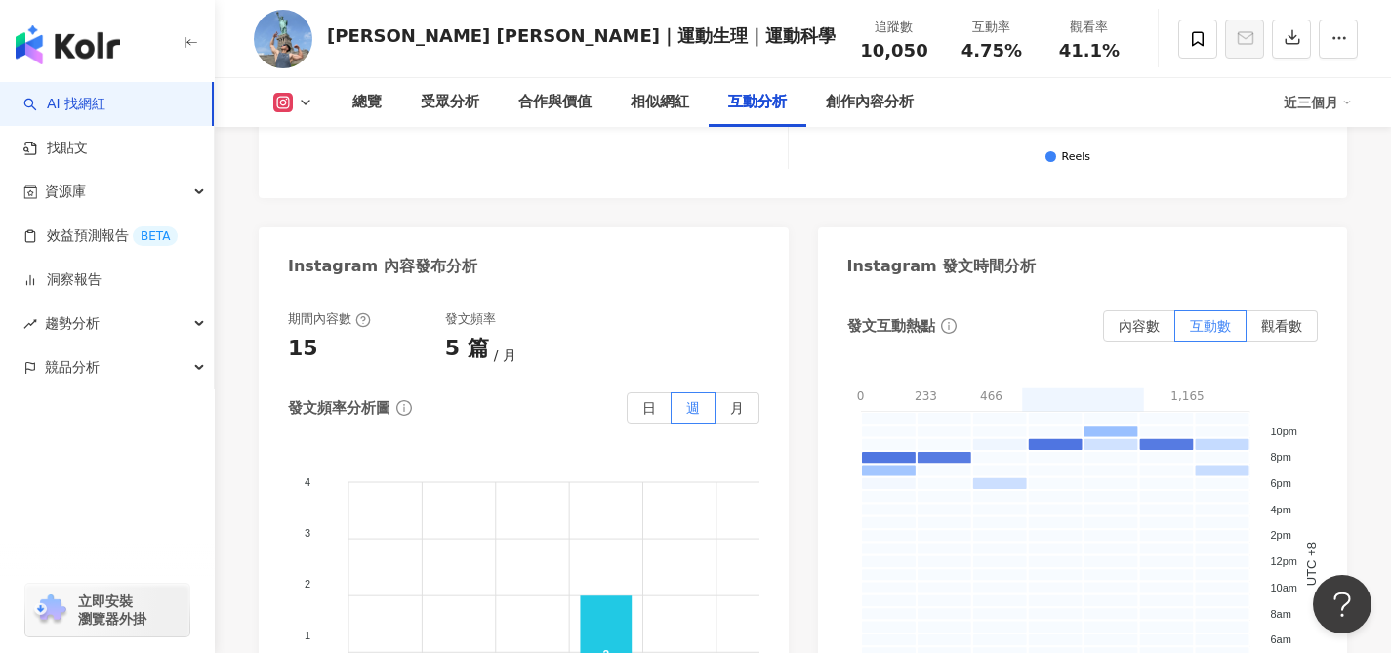
scroll to position [5103, 0]
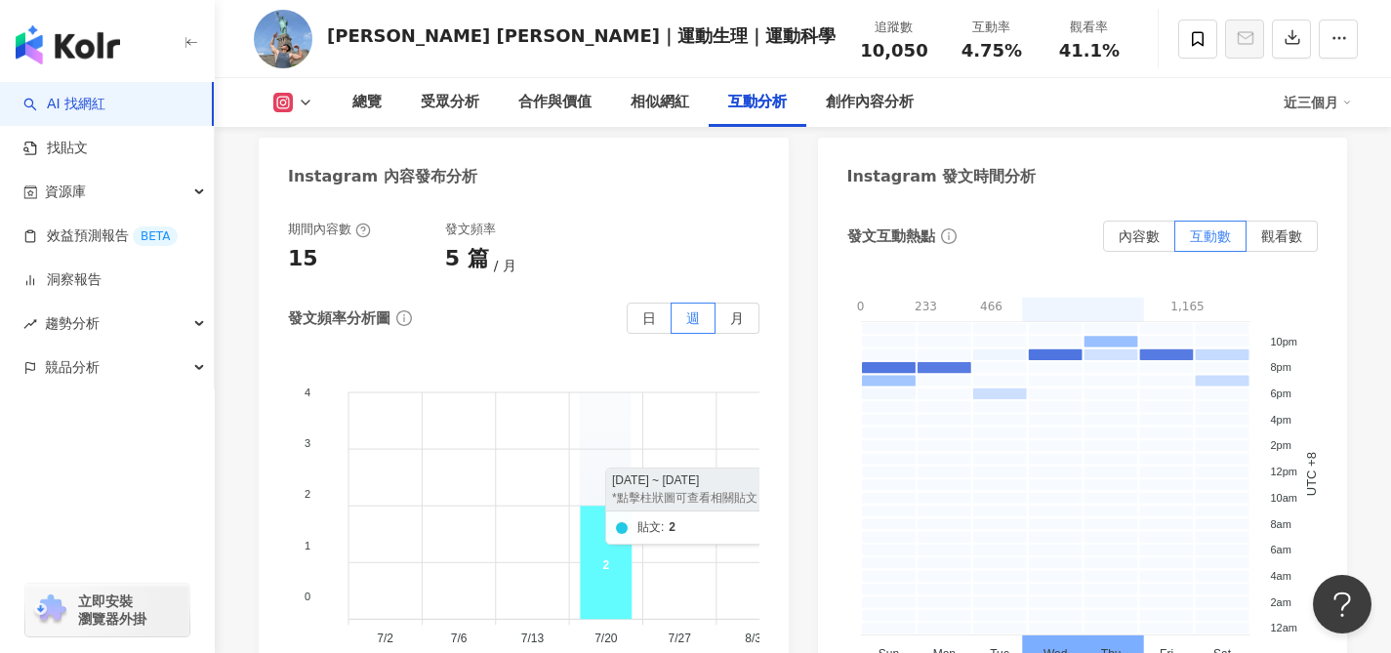
click at [609, 506] on icon at bounding box center [606, 562] width 52 height 113
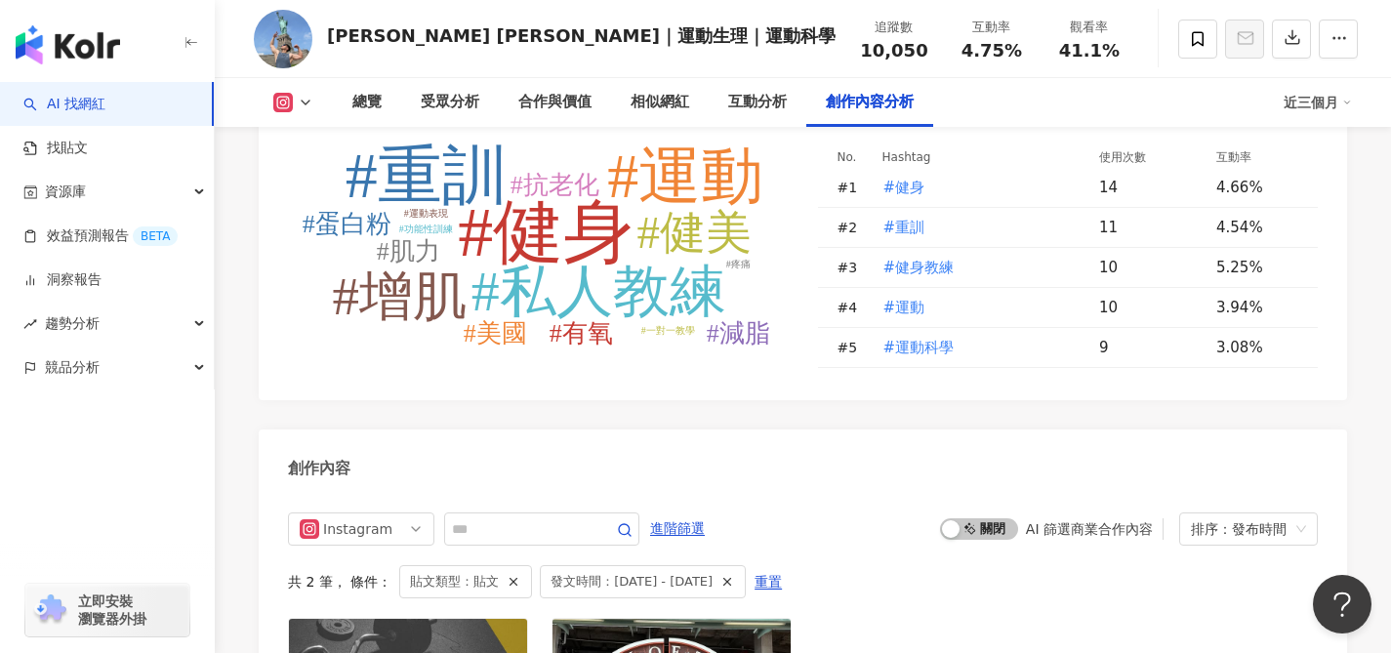
scroll to position [5614, 0]
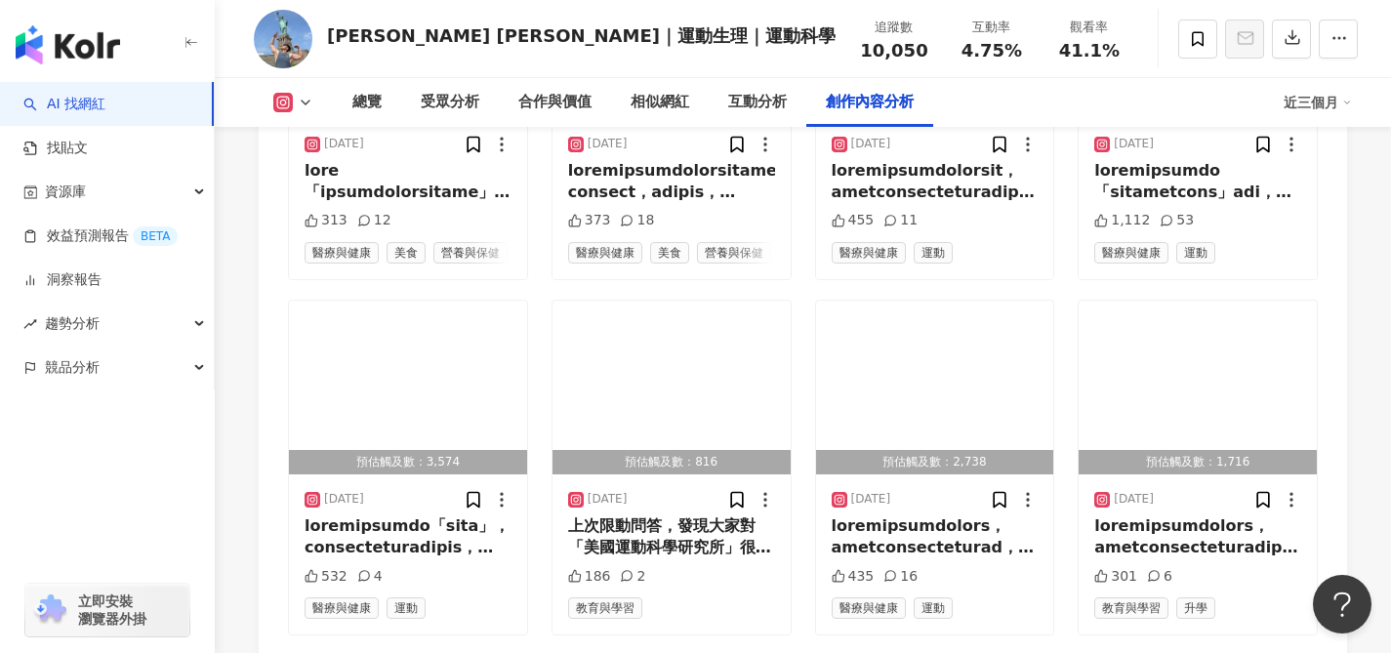
scroll to position [7039, 0]
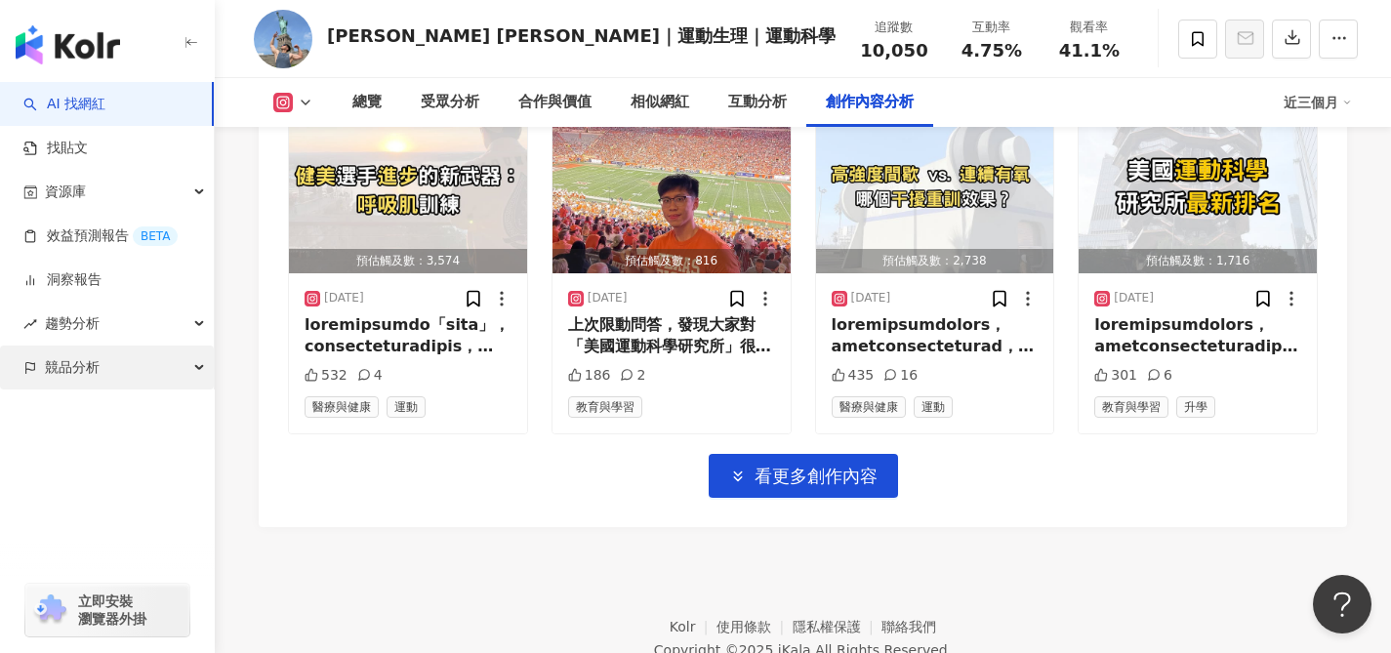
click at [149, 363] on div "競品分析" at bounding box center [107, 367] width 214 height 44
click at [183, 372] on div "競品分析" at bounding box center [107, 367] width 214 height 44
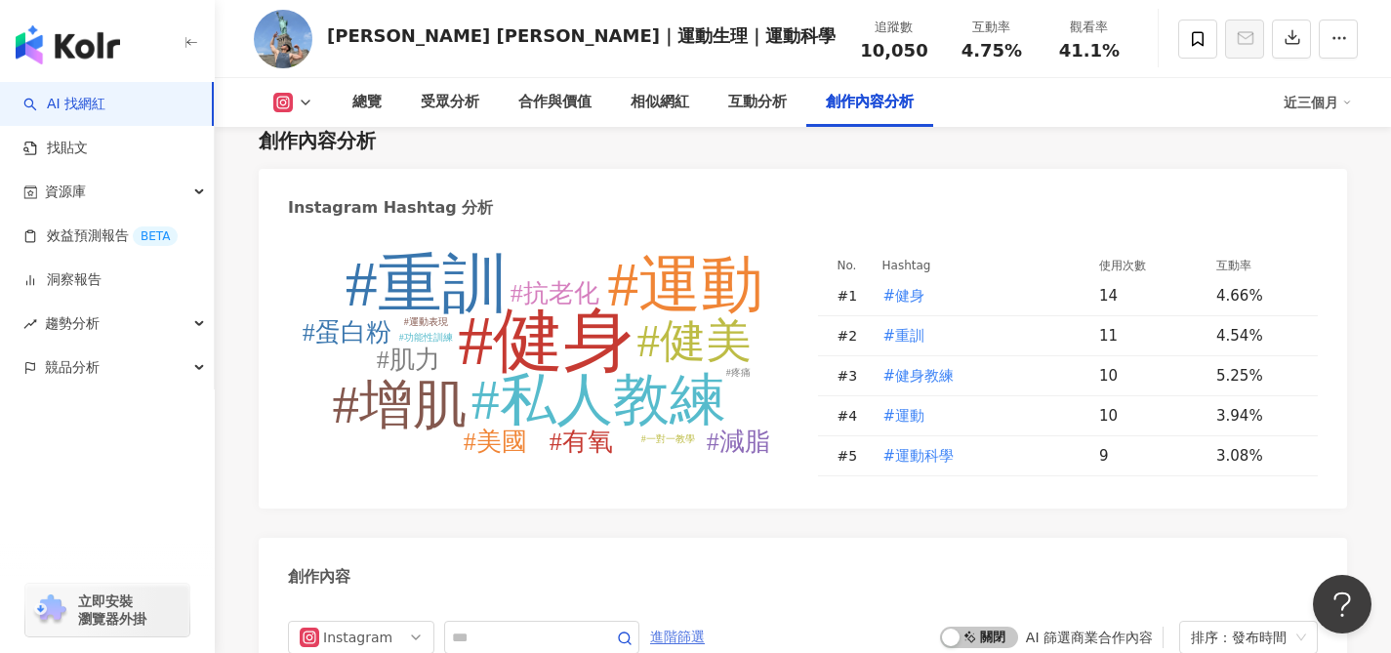
scroll to position [5626, 0]
